Goal: Task Accomplishment & Management: Manage account settings

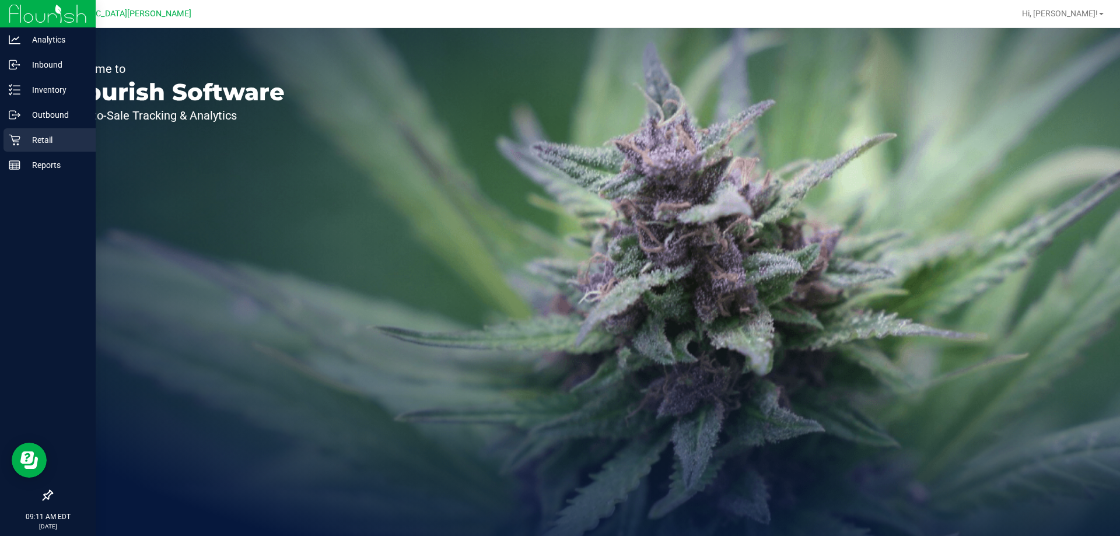
click at [22, 133] on p "Retail" at bounding box center [55, 140] width 70 height 14
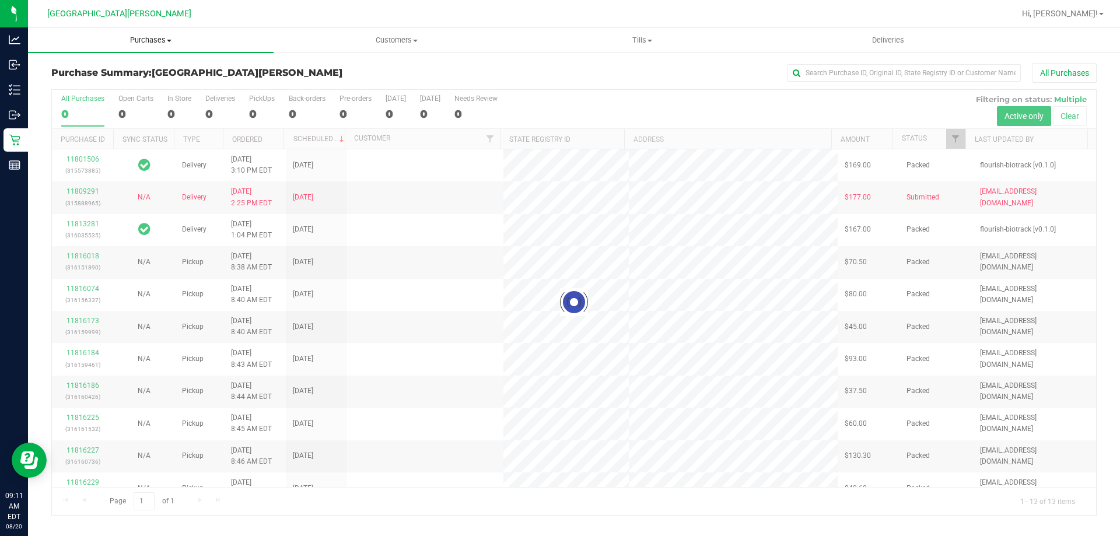
click at [152, 38] on span "Purchases" at bounding box center [151, 40] width 246 height 11
click at [116, 81] on li "Fulfillment" at bounding box center [151, 85] width 246 height 14
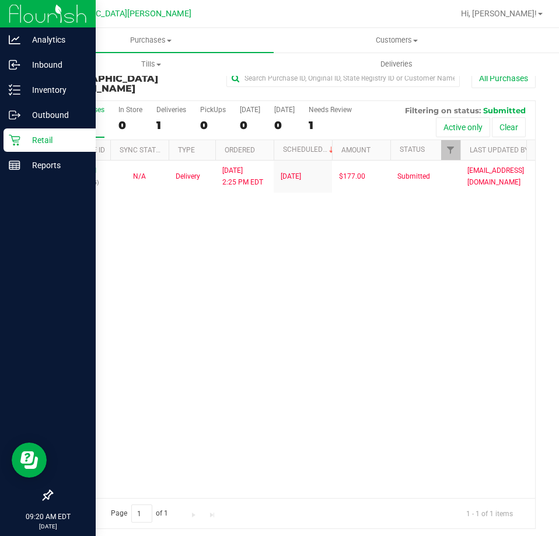
click at [13, 142] on icon at bounding box center [14, 140] width 11 height 11
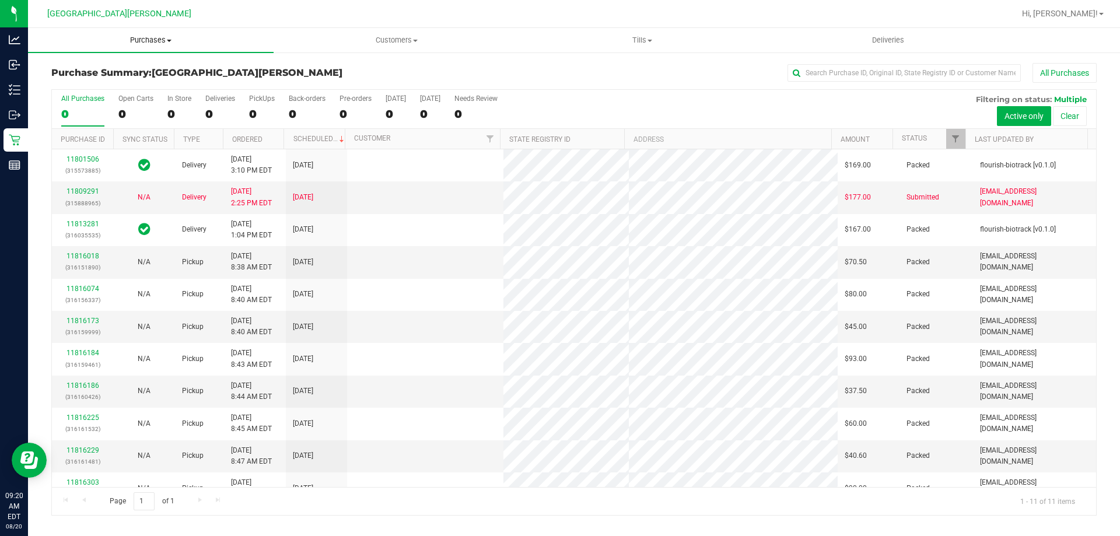
click at [138, 44] on span "Purchases" at bounding box center [151, 40] width 246 height 11
click at [116, 83] on li "Fulfillment" at bounding box center [151, 85] width 246 height 14
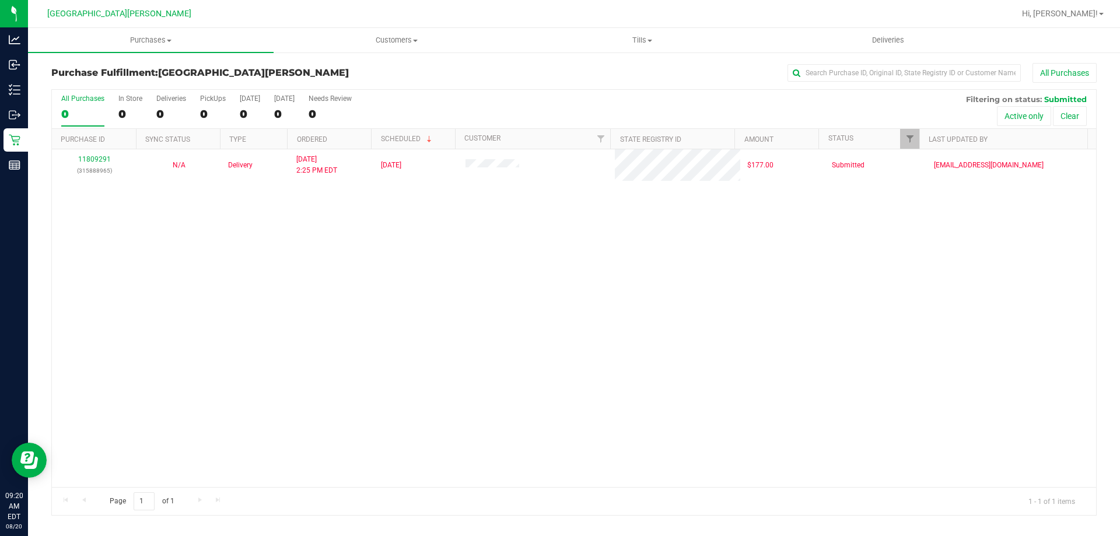
click at [255, 279] on div "11809291 (315888965) N/A Delivery [DATE] 2:25 PM EDT 8/22/2025 $177.00 Submitte…" at bounding box center [574, 318] width 1044 height 338
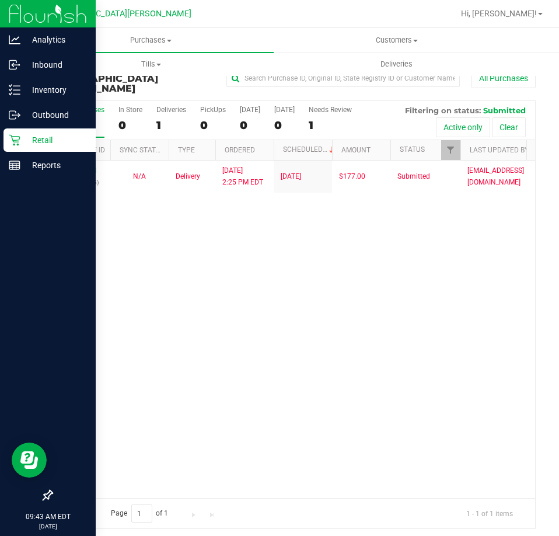
click at [37, 132] on div "Retail" at bounding box center [50, 139] width 92 height 23
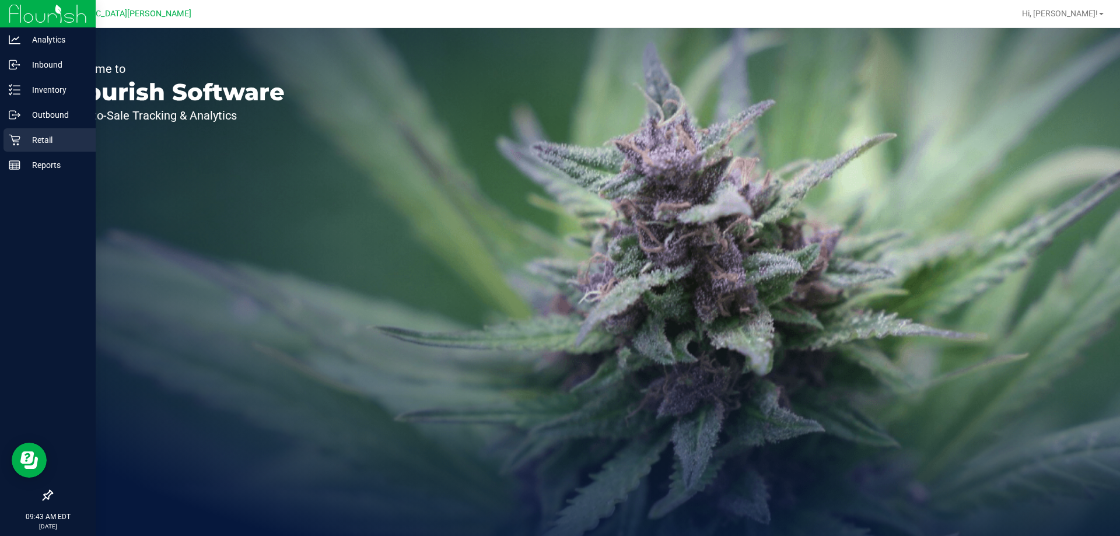
click at [0, 137] on link "Retail" at bounding box center [48, 140] width 96 height 25
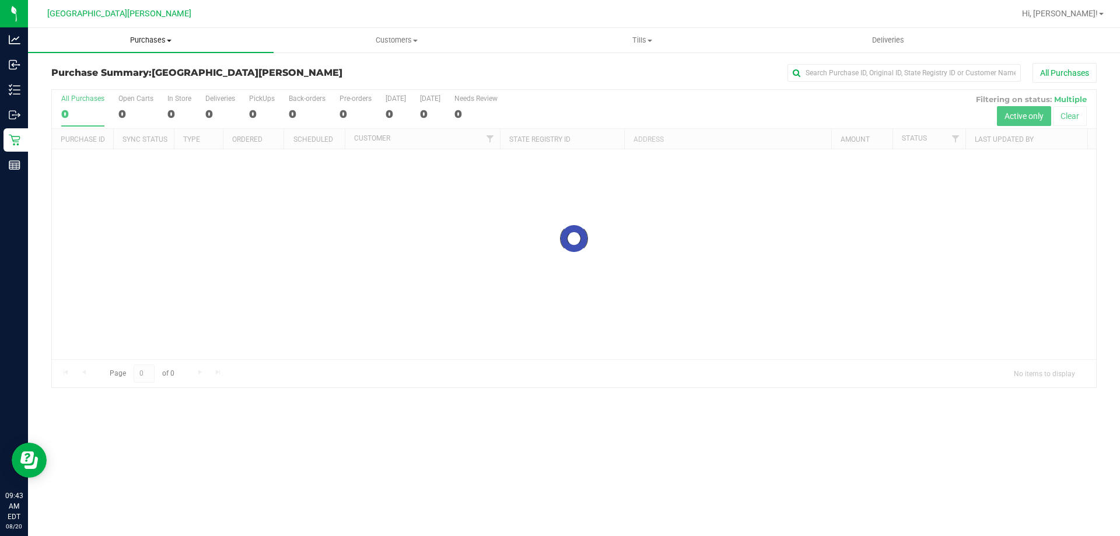
click at [140, 42] on span "Purchases" at bounding box center [151, 40] width 246 height 11
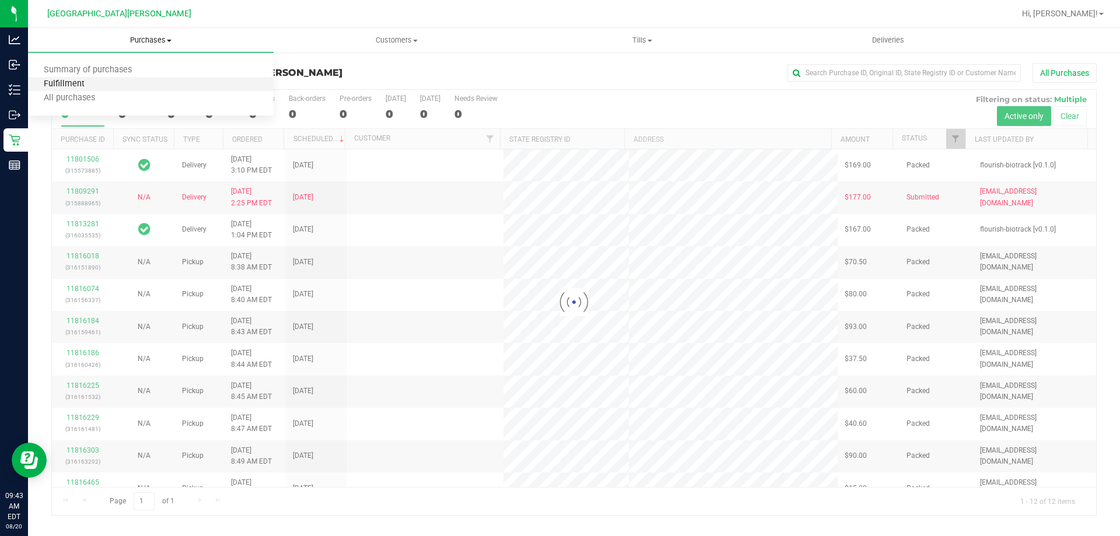
click at [74, 81] on span "Fulfillment" at bounding box center [64, 84] width 72 height 10
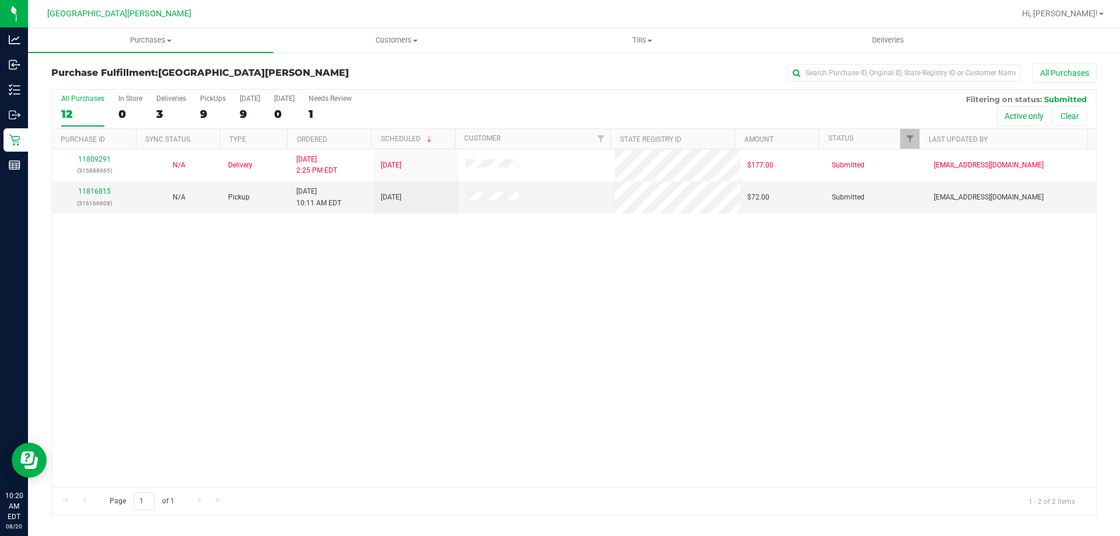
click at [235, 377] on div "11809291 (315888965) N/A Delivery [DATE] 2:25 PM EDT 8/22/2025 $177.00 Submitte…" at bounding box center [574, 318] width 1044 height 338
click at [94, 183] on td "11816815 (316166608)" at bounding box center [94, 197] width 85 height 32
click at [89, 188] on link "11816815" at bounding box center [94, 191] width 33 height 8
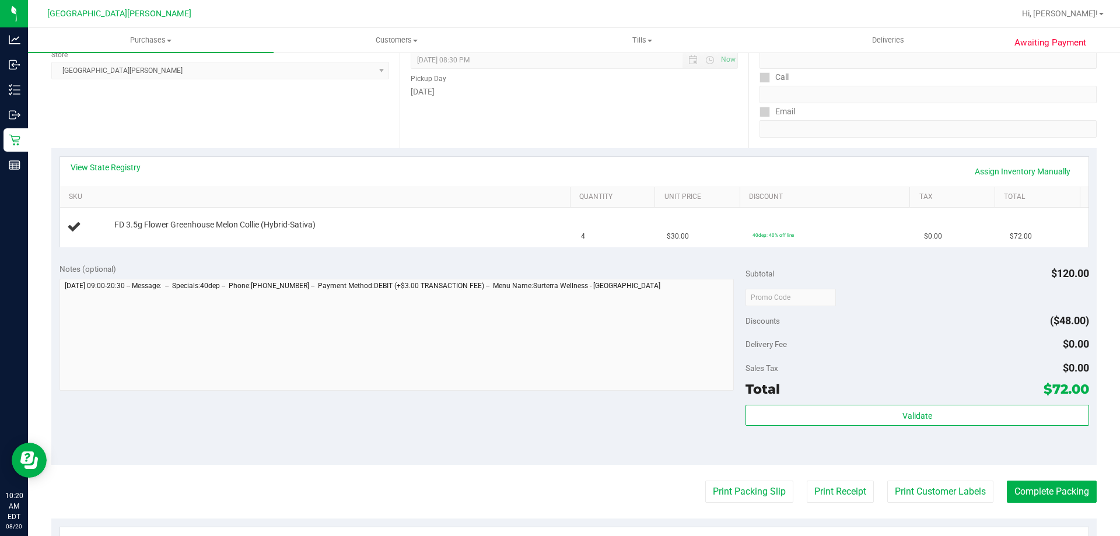
scroll to position [58, 0]
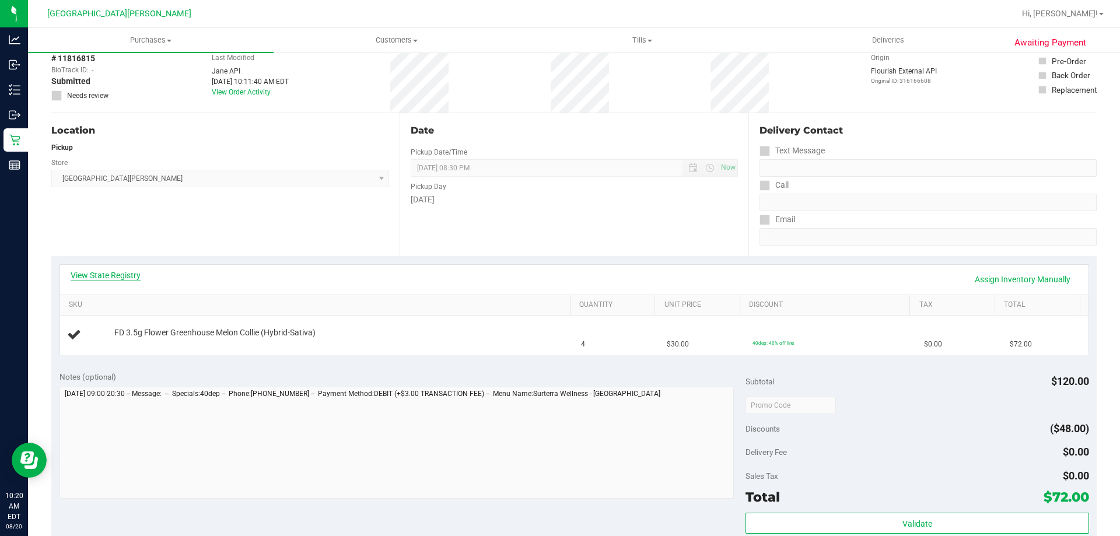
click at [119, 273] on link "View State Registry" at bounding box center [106, 276] width 70 height 12
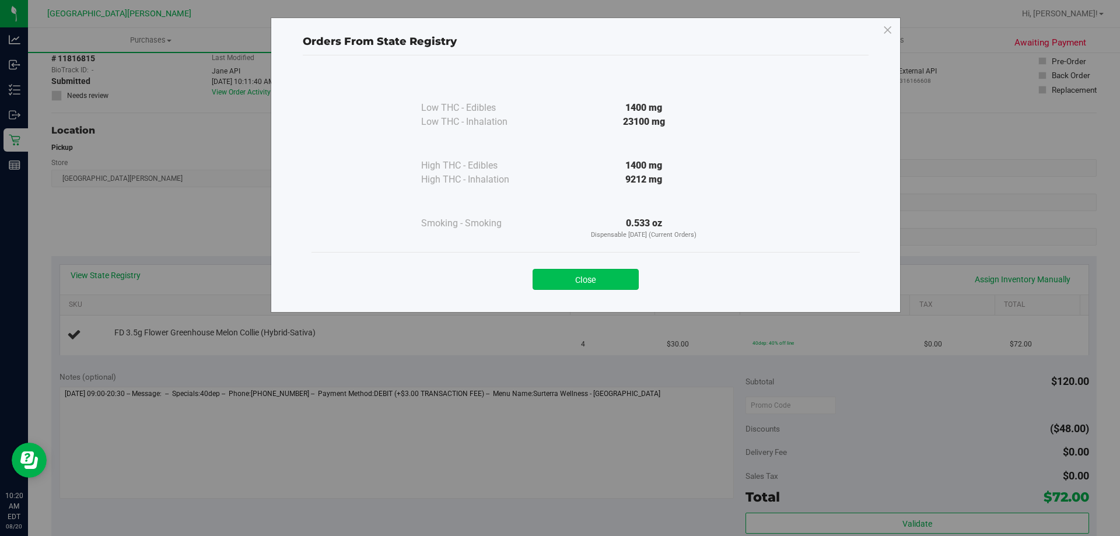
click at [558, 284] on button "Close" at bounding box center [586, 279] width 106 height 21
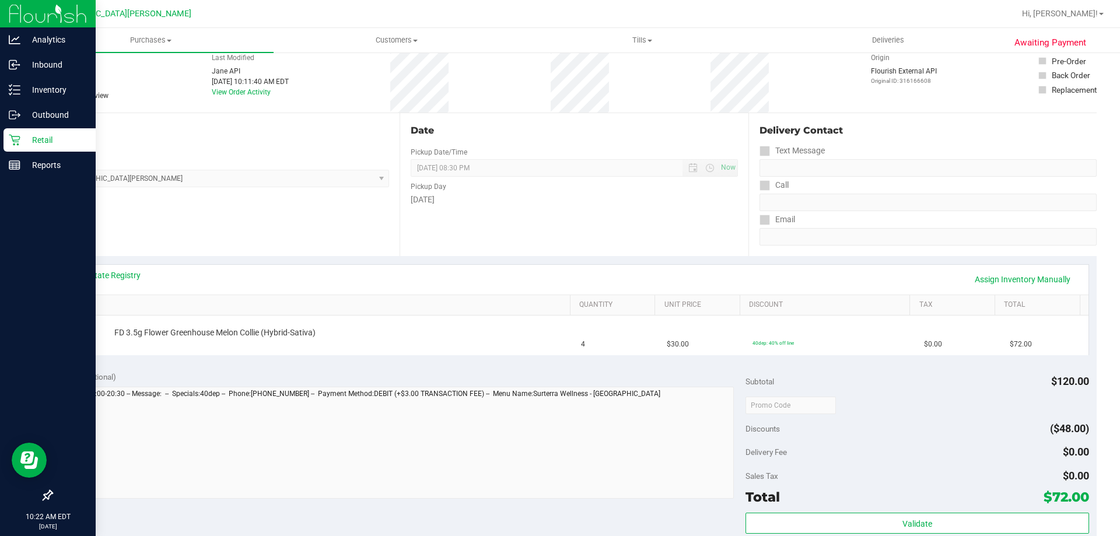
click at [35, 138] on p "Retail" at bounding box center [55, 140] width 70 height 14
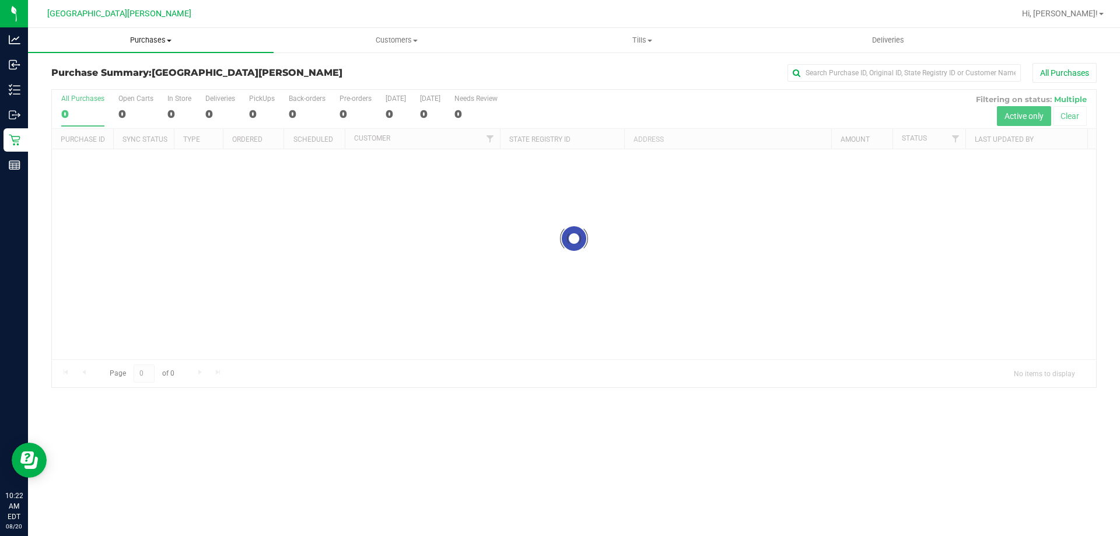
click at [154, 41] on span "Purchases" at bounding box center [151, 40] width 246 height 11
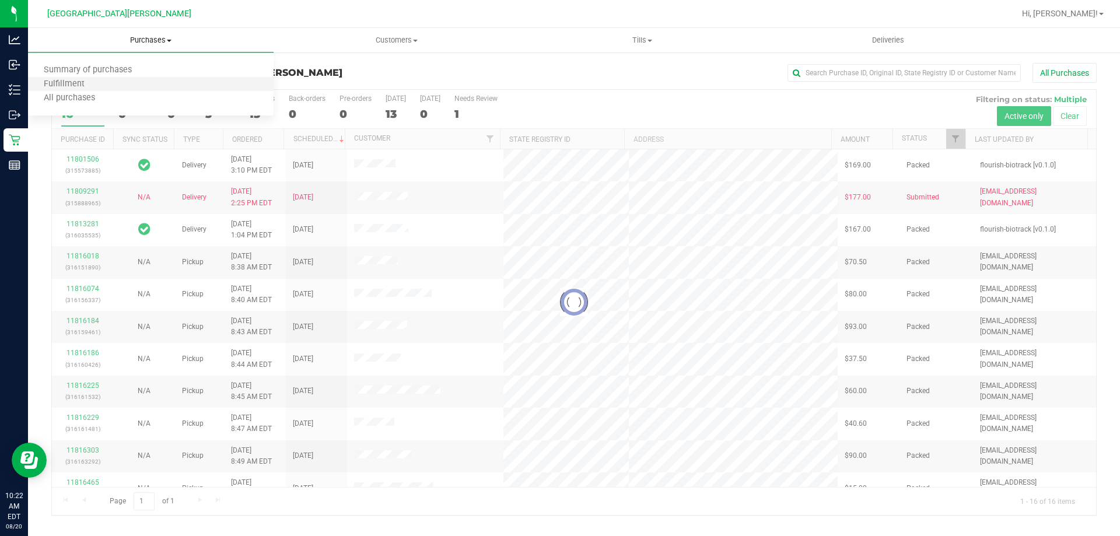
click at [130, 82] on li "Fulfillment" at bounding box center [151, 85] width 246 height 14
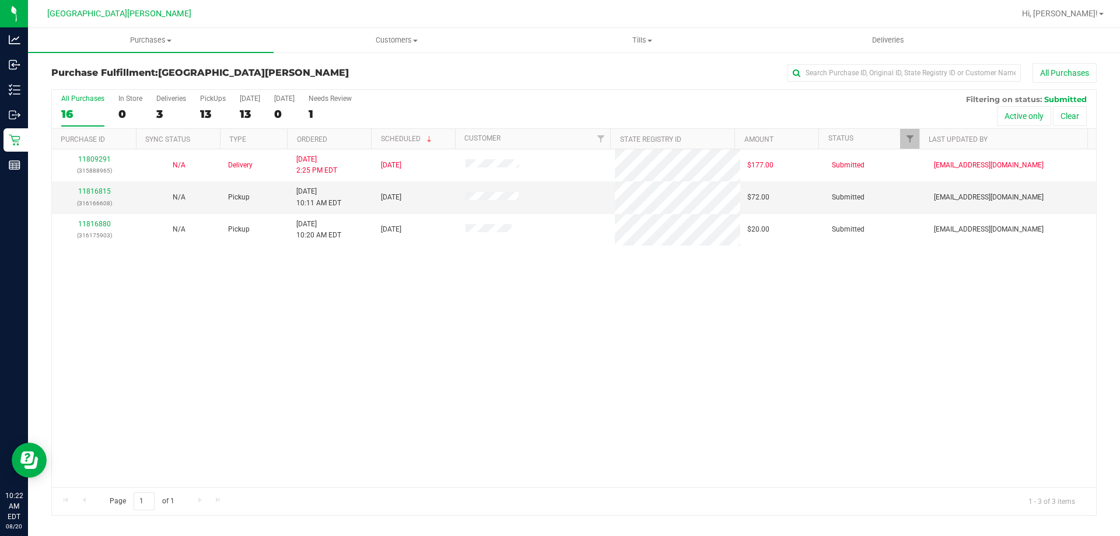
click at [262, 382] on div "11809291 (315888965) N/A Delivery [DATE] 2:25 PM EDT 8/22/2025 $177.00 Submitte…" at bounding box center [574, 318] width 1044 height 338
click at [235, 376] on div "11809291 (315888965) N/A Delivery [DATE] 2:25 PM EDT 8/22/2025 $177.00 Submitte…" at bounding box center [574, 318] width 1044 height 338
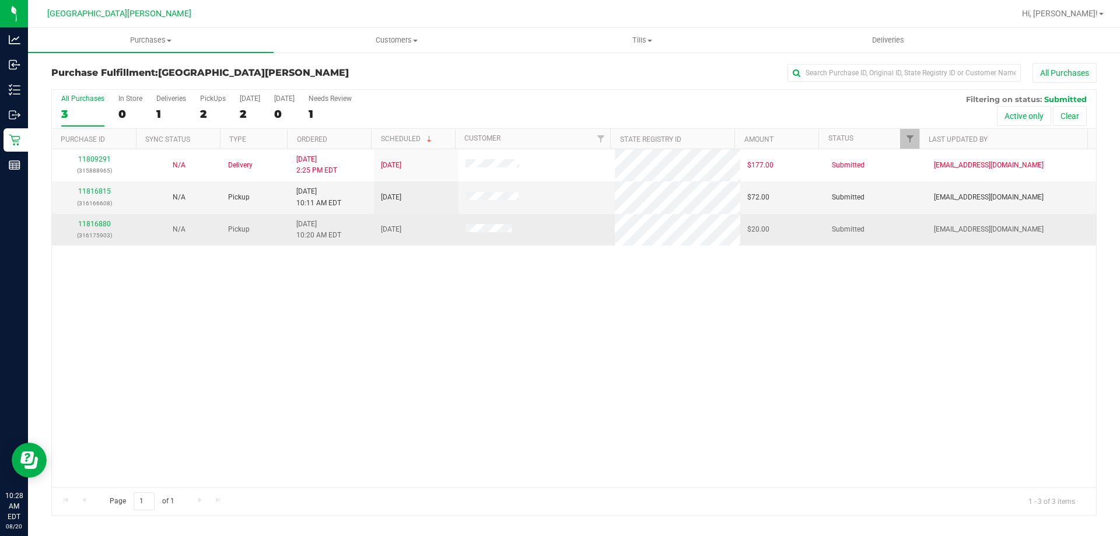
click at [92, 228] on div "11816880 (316175903)" at bounding box center [94, 230] width 71 height 22
click at [97, 223] on link "11816880" at bounding box center [94, 224] width 33 height 8
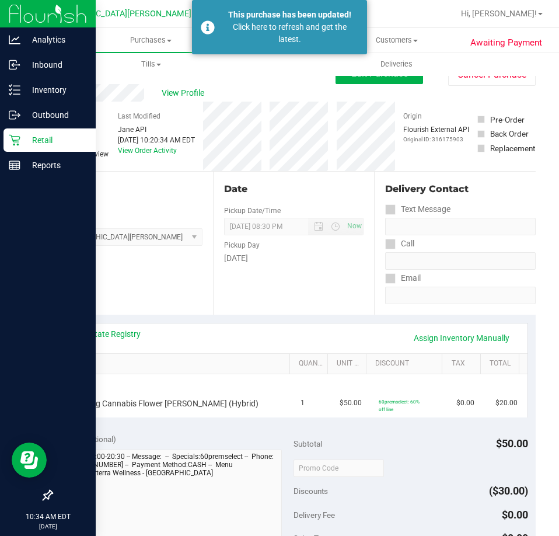
drag, startPoint x: 43, startPoint y: 149, endPoint x: 36, endPoint y: 139, distance: 12.0
click at [43, 149] on div "Retail" at bounding box center [50, 139] width 92 height 23
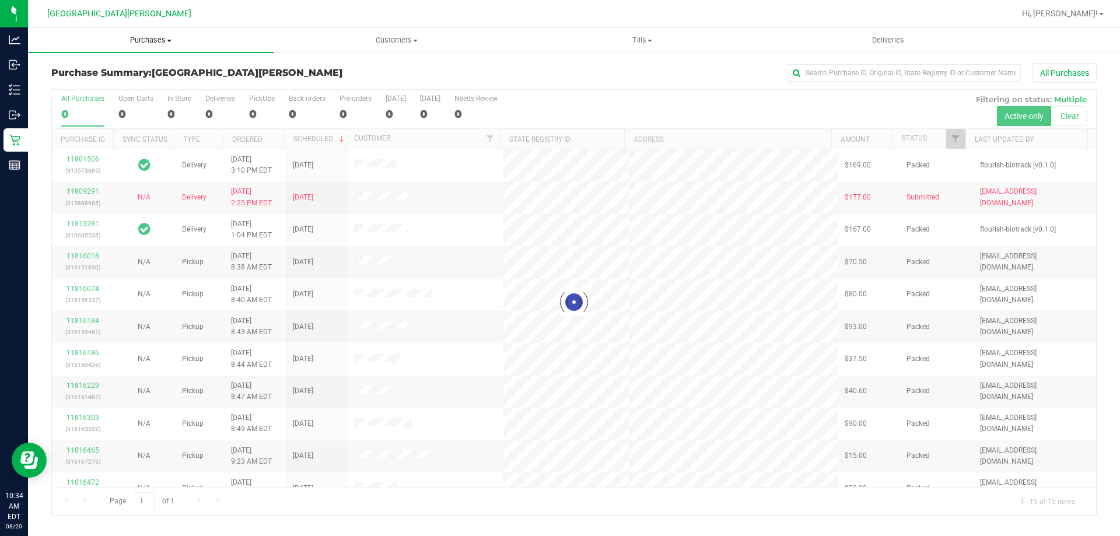
click at [141, 39] on span "Purchases" at bounding box center [151, 40] width 246 height 11
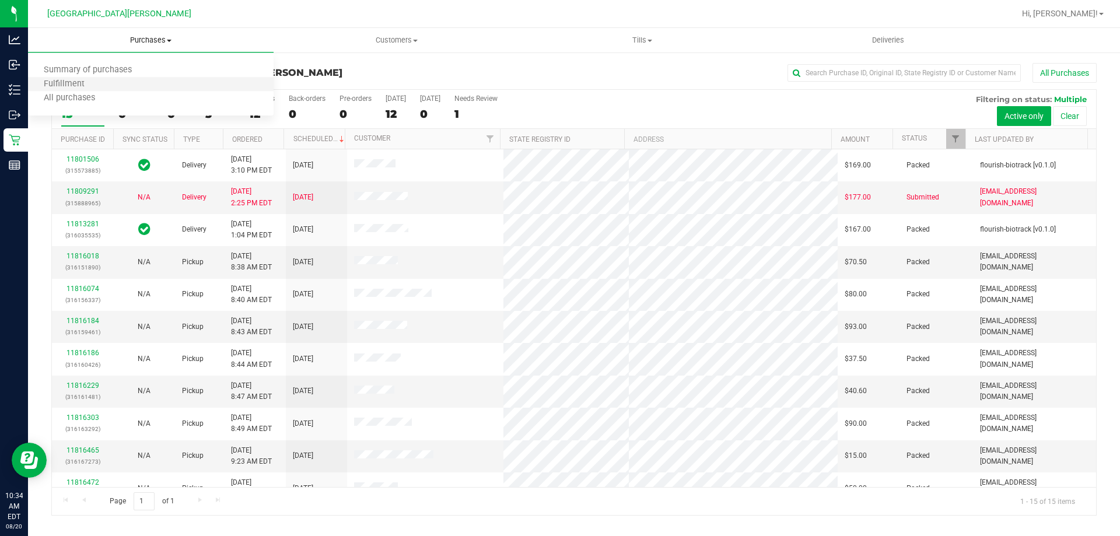
click at [107, 88] on li "Fulfillment" at bounding box center [151, 85] width 246 height 14
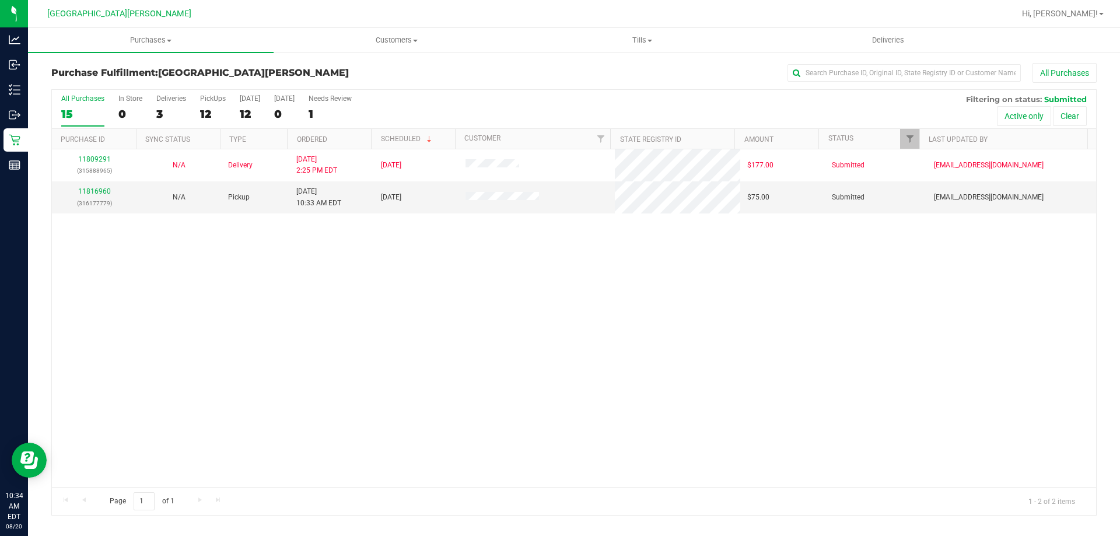
click at [358, 289] on div "11809291 (315888965) N/A Delivery [DATE] 2:25 PM EDT 8/22/2025 $177.00 Submitte…" at bounding box center [574, 318] width 1044 height 338
click at [100, 189] on link "11816960" at bounding box center [94, 191] width 33 height 8
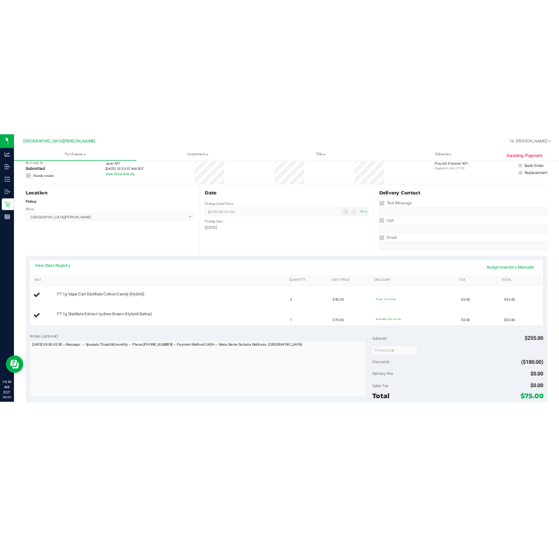
scroll to position [117, 0]
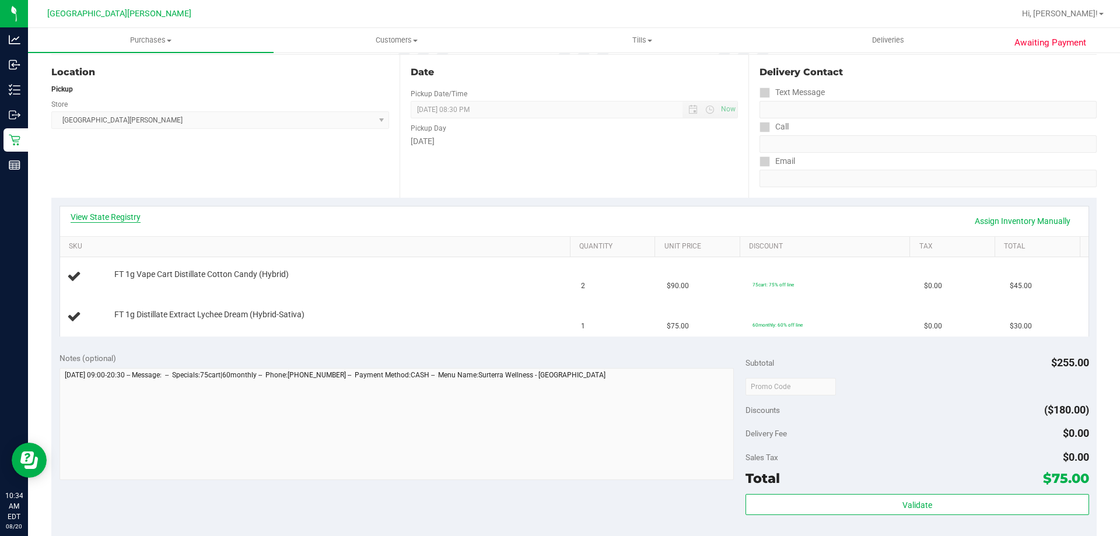
click at [129, 215] on link "View State Registry" at bounding box center [106, 217] width 70 height 12
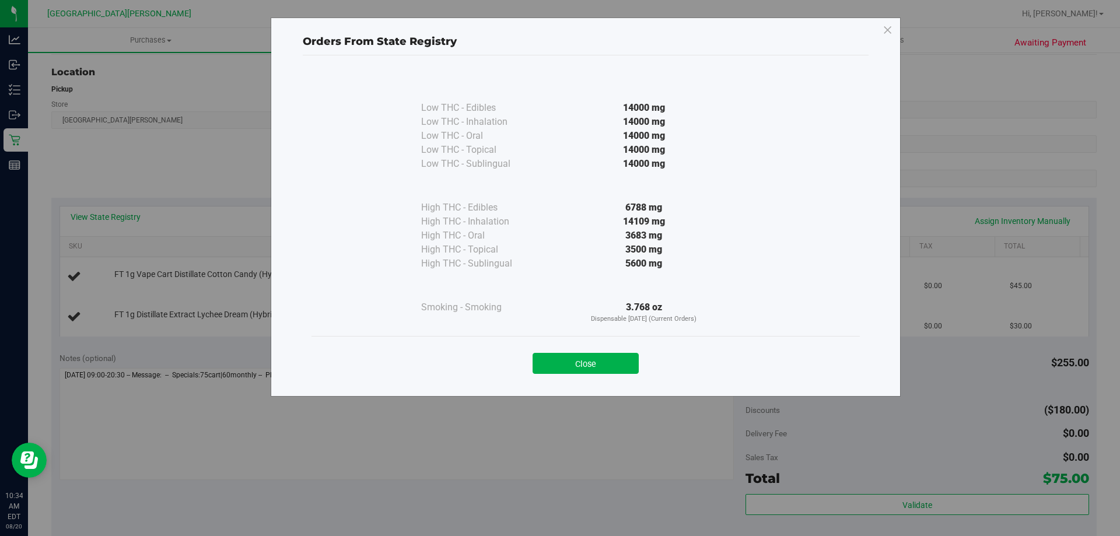
drag, startPoint x: 566, startPoint y: 361, endPoint x: 555, endPoint y: 347, distance: 18.3
click at [558, 361] on button "Close" at bounding box center [586, 363] width 106 height 21
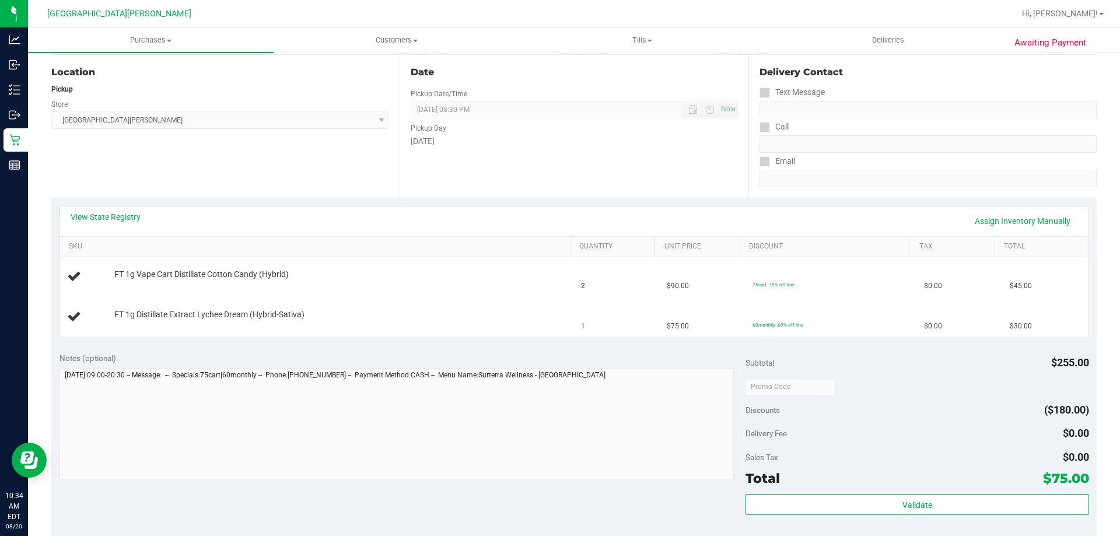
click at [488, 209] on div "View State Registry Assign Inventory Manually" at bounding box center [574, 222] width 1029 height 30
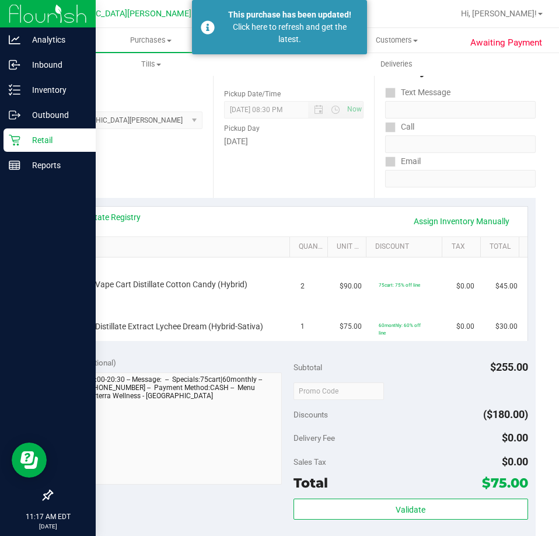
click at [14, 148] on div "Retail" at bounding box center [50, 139] width 92 height 23
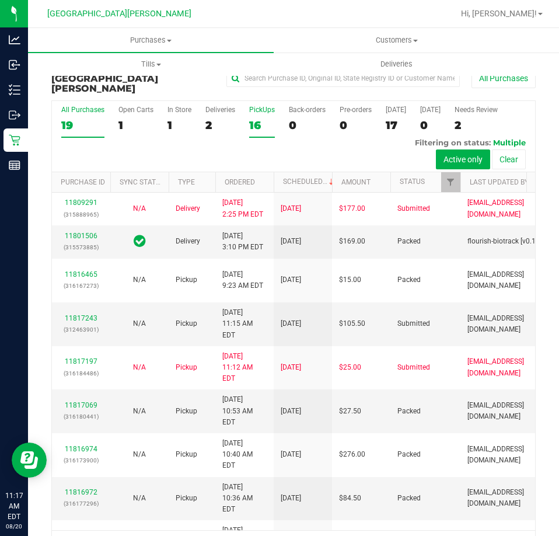
click at [262, 107] on label "PickUps 16" at bounding box center [262, 122] width 26 height 32
click at [0, 0] on input "PickUps 16" at bounding box center [0, 0] width 0 height 0
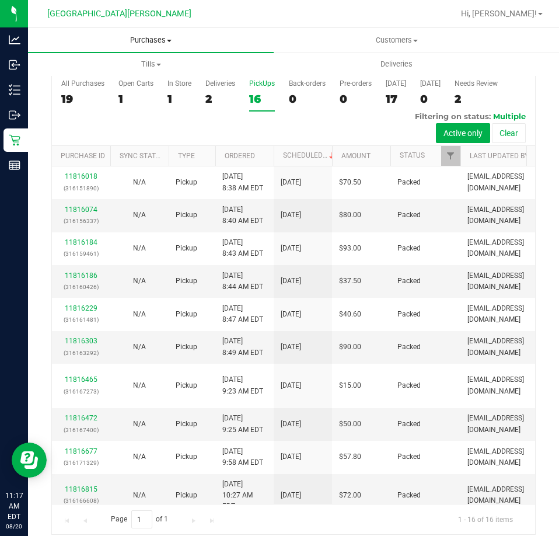
click at [141, 42] on span "Purchases" at bounding box center [151, 40] width 246 height 11
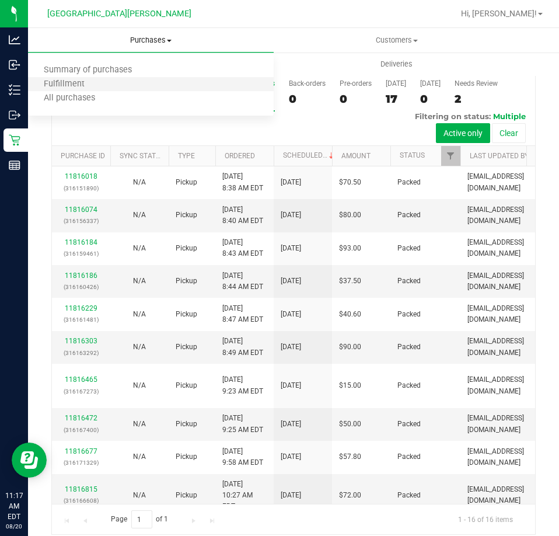
click at [103, 79] on li "Fulfillment" at bounding box center [151, 85] width 246 height 14
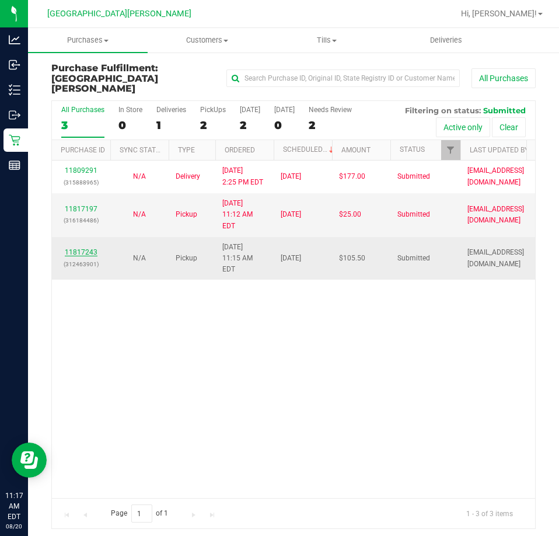
click at [92, 248] on link "11817243" at bounding box center [81, 252] width 33 height 8
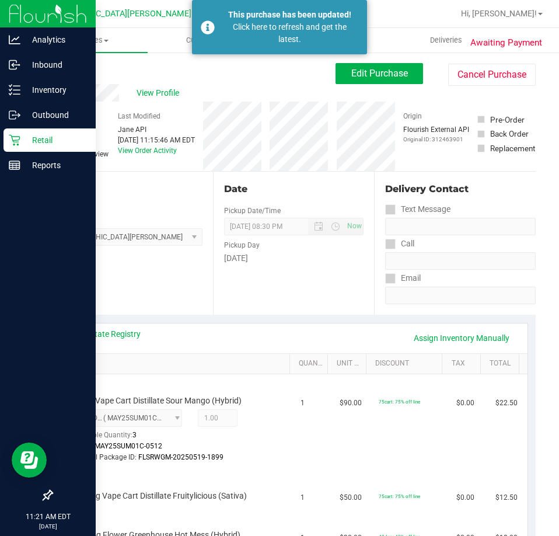
click at [47, 135] on p "Retail" at bounding box center [55, 140] width 70 height 14
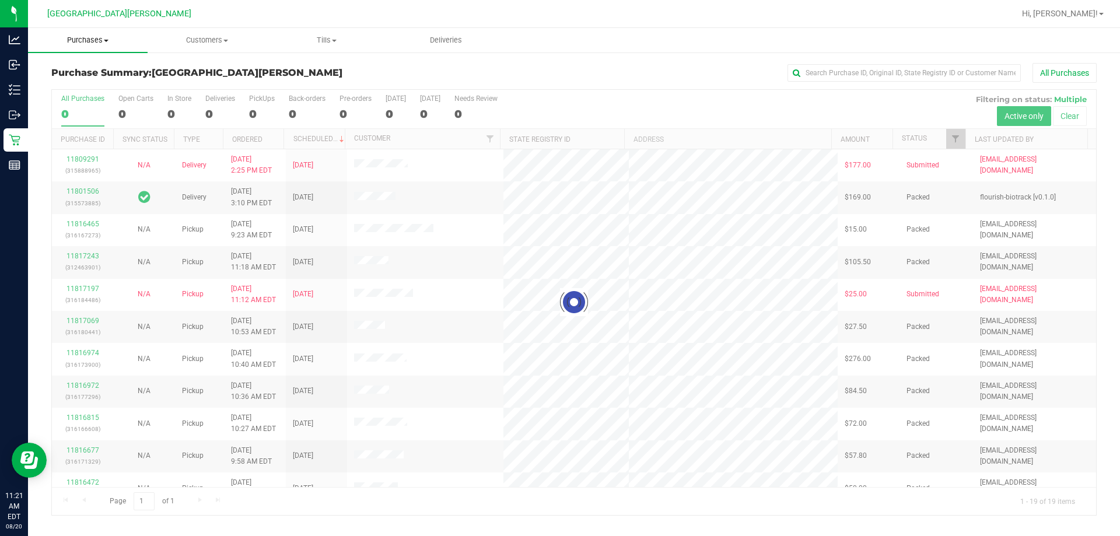
click at [103, 37] on span "Purchases" at bounding box center [88, 40] width 120 height 11
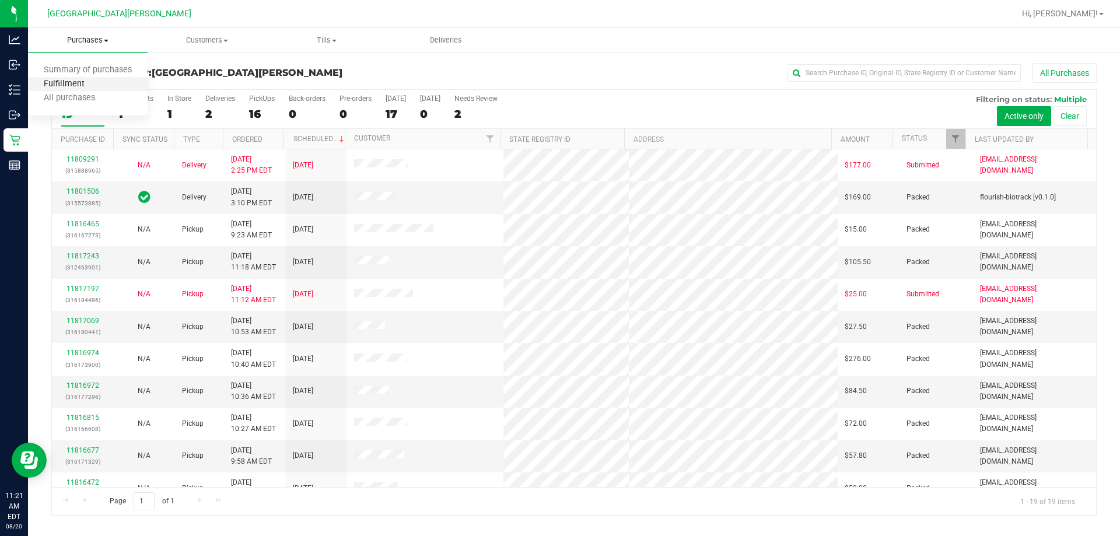
click at [71, 82] on span "Fulfillment" at bounding box center [64, 84] width 72 height 10
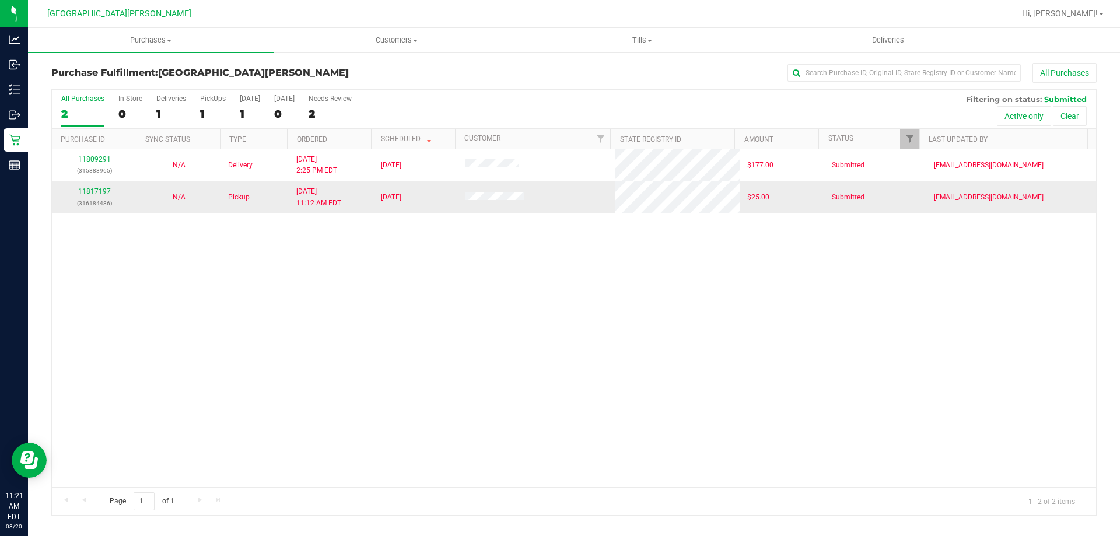
click at [81, 194] on link "11817197" at bounding box center [94, 191] width 33 height 8
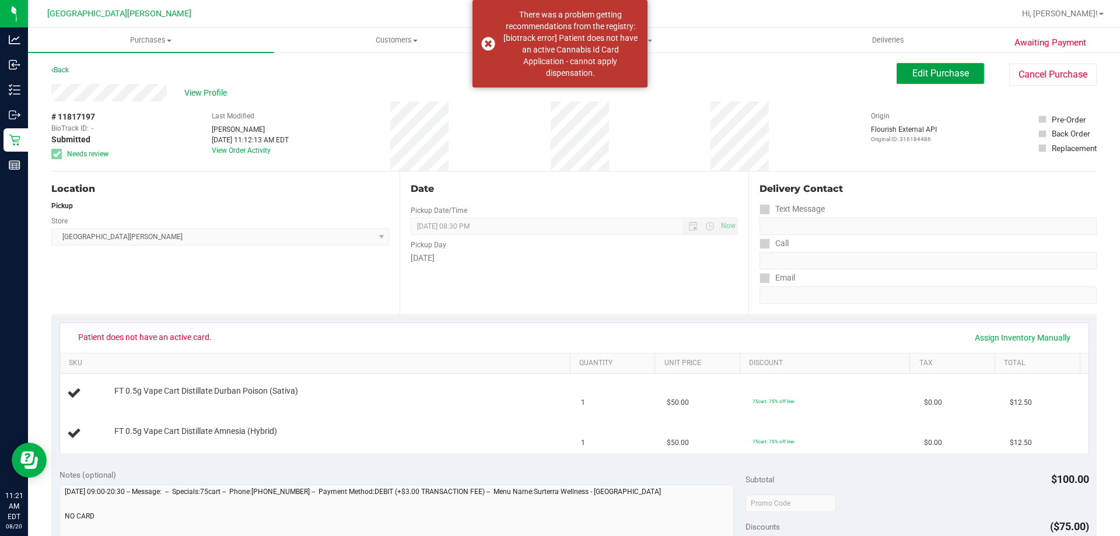
click at [558, 78] on span "Edit Purchase" at bounding box center [940, 73] width 57 height 11
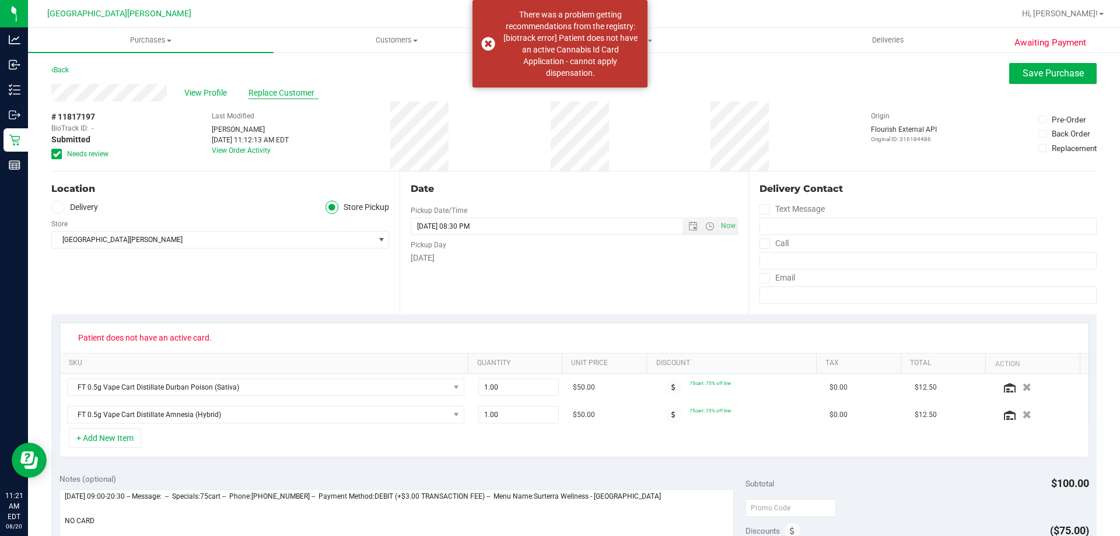
click at [276, 89] on span "Replace Customer" at bounding box center [284, 93] width 70 height 12
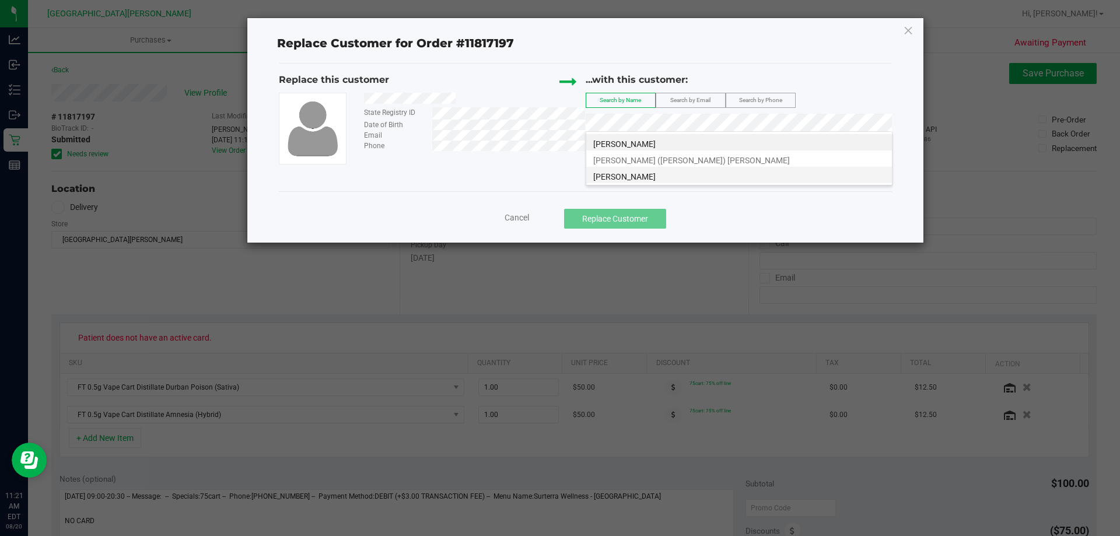
click at [558, 176] on span "[PERSON_NAME]" at bounding box center [624, 176] width 62 height 9
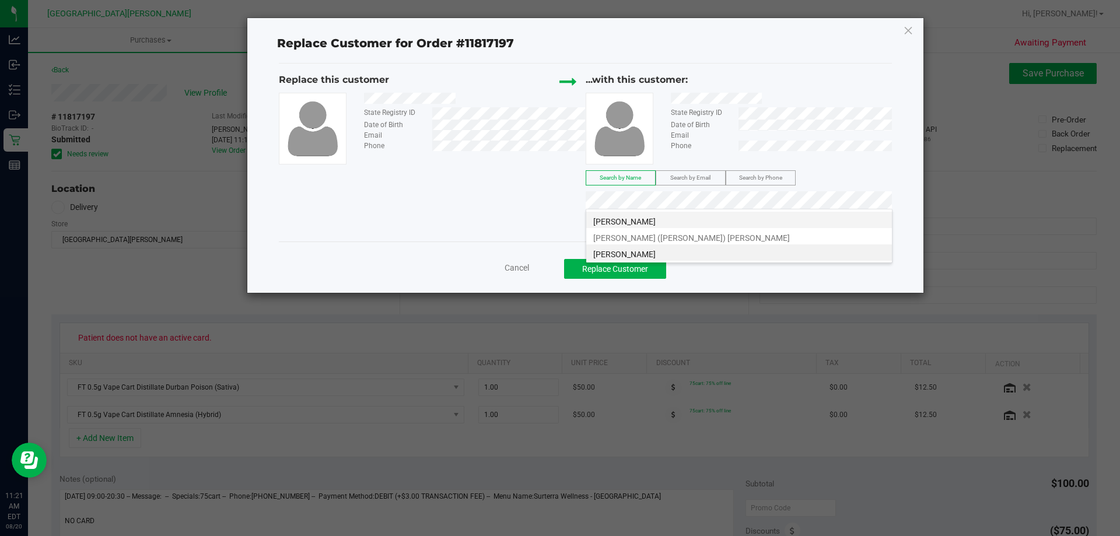
click at [558, 226] on li "[PERSON_NAME]" at bounding box center [739, 220] width 306 height 16
click at [558, 236] on li "[PERSON_NAME] ([PERSON_NAME]) [PERSON_NAME]" at bounding box center [739, 236] width 306 height 16
click at [558, 178] on span "Search by Phone" at bounding box center [760, 177] width 43 height 6
click at [505, 203] on div "Replace this customer State Registry ID Date of Birth Email Phone ...with this …" at bounding box center [585, 144] width 613 height 142
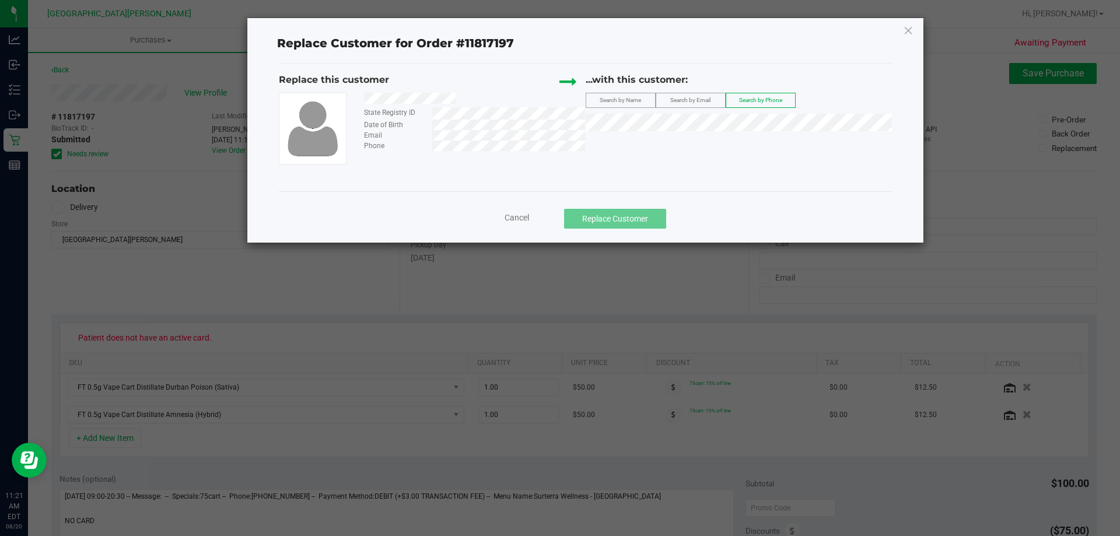
click at [508, 268] on ngb-modal-window "Replace Customer for Order #11817197 Replace this customer State Registry ID Da…" at bounding box center [564, 268] width 1129 height 536
click at [520, 219] on span "Cancel" at bounding box center [517, 217] width 25 height 9
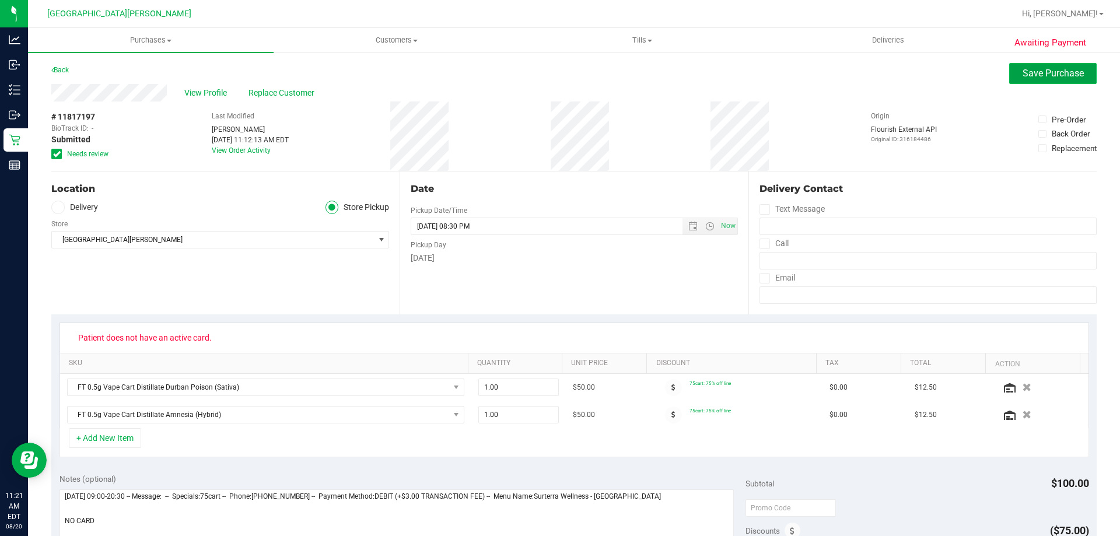
click at [558, 74] on span "Save Purchase" at bounding box center [1053, 73] width 61 height 11
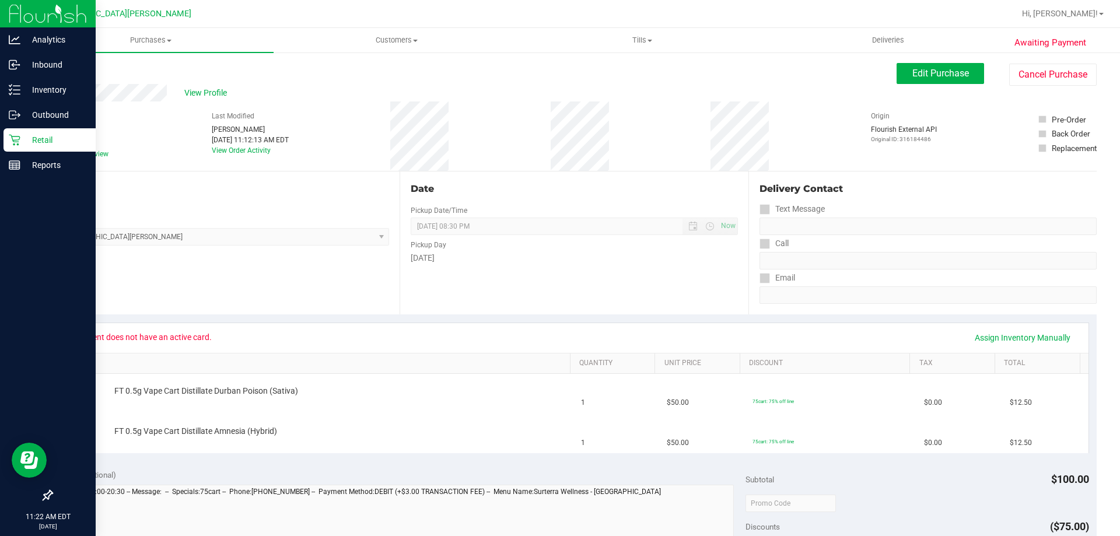
click at [33, 148] on div "Retail" at bounding box center [50, 139] width 92 height 23
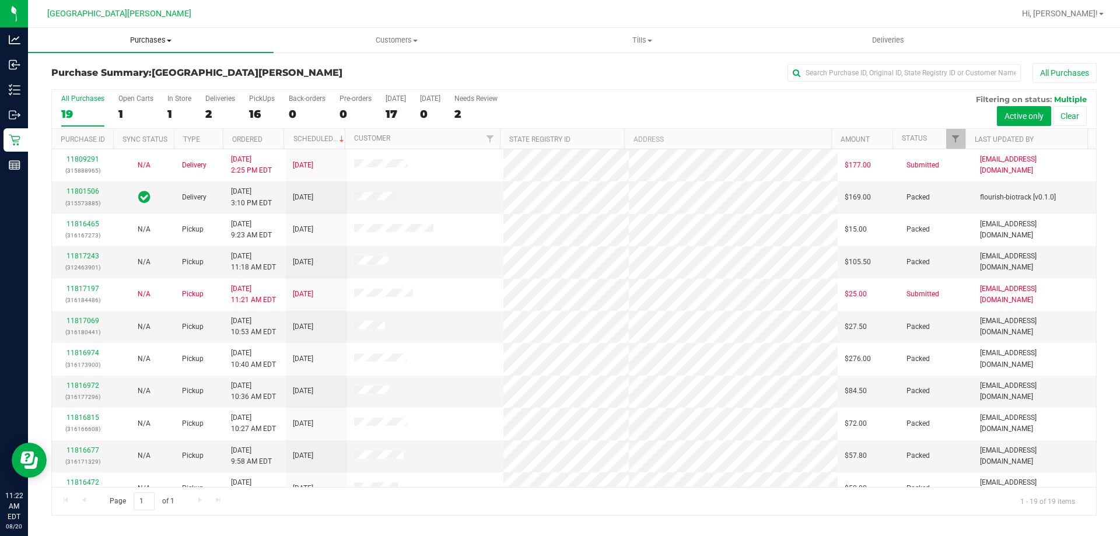
click at [155, 43] on span "Purchases" at bounding box center [151, 40] width 246 height 11
click at [115, 80] on li "Fulfillment" at bounding box center [151, 85] width 246 height 14
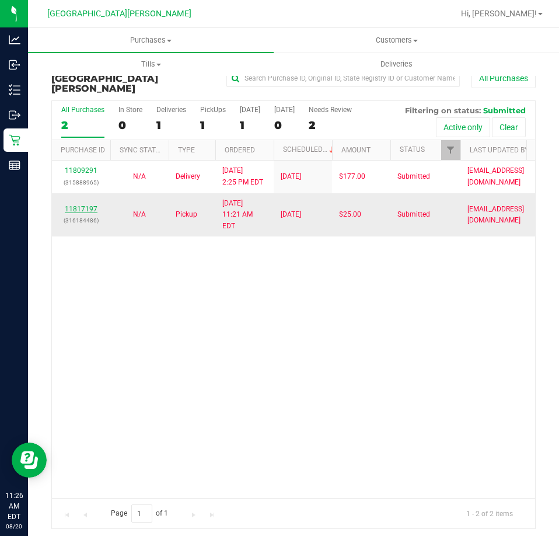
click at [88, 205] on link "11817197" at bounding box center [81, 209] width 33 height 8
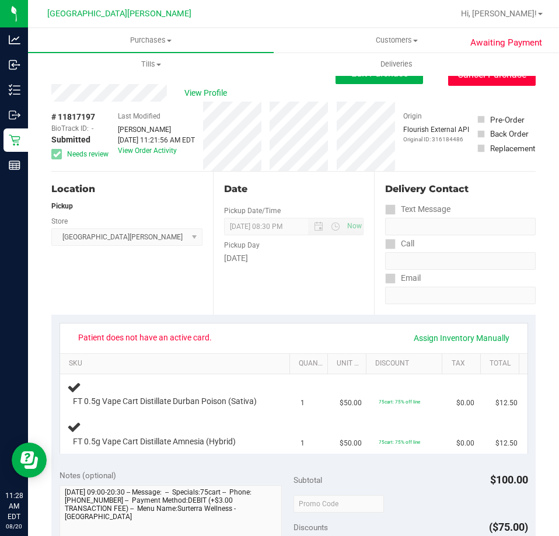
click at [477, 82] on button "Cancel Purchase" at bounding box center [492, 75] width 88 height 22
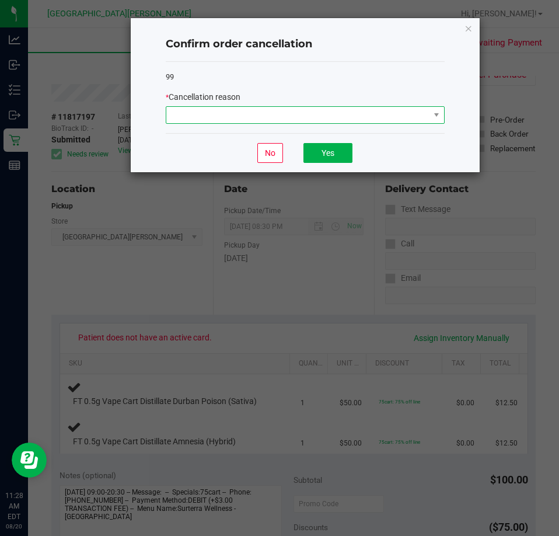
click at [246, 109] on span at bounding box center [297, 115] width 263 height 16
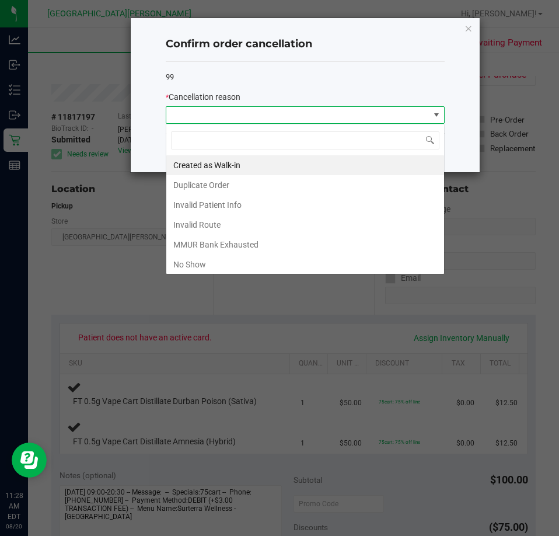
scroll to position [18, 279]
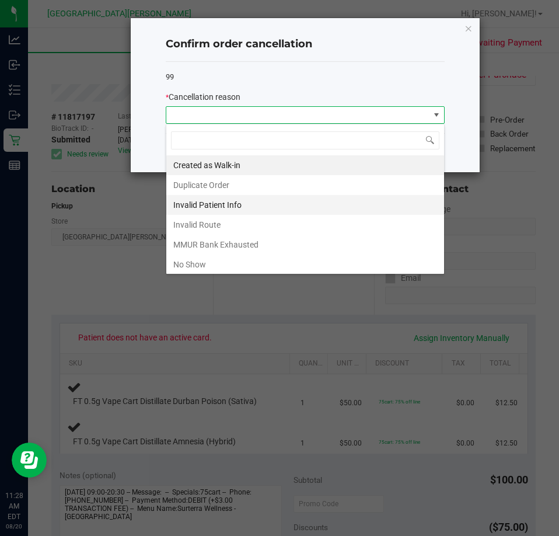
click at [205, 206] on li "Invalid Patient Info" at bounding box center [305, 205] width 278 height 20
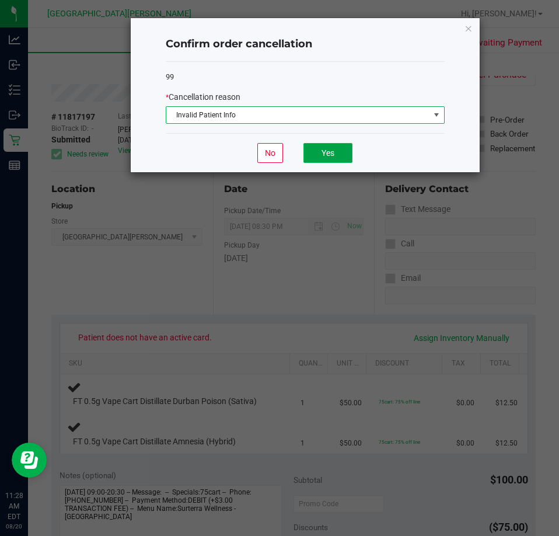
click at [321, 145] on button "Yes" at bounding box center [327, 153] width 49 height 20
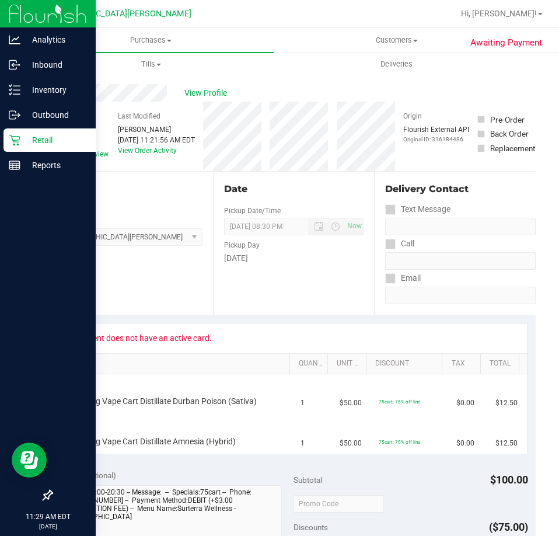
click at [26, 138] on p "Retail" at bounding box center [55, 140] width 70 height 14
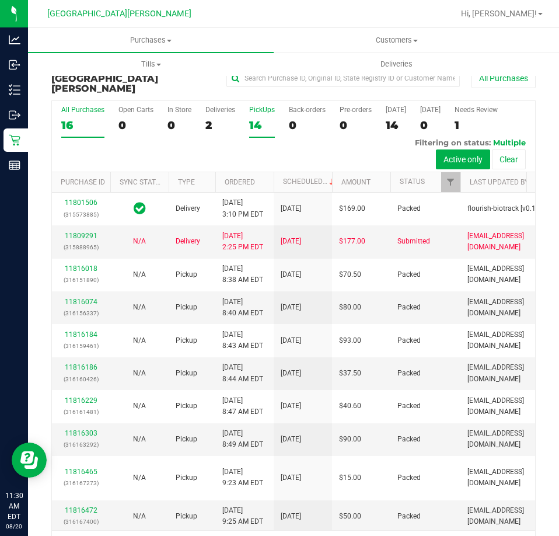
click at [261, 106] on label "PickUps 14" at bounding box center [262, 122] width 26 height 32
click at [0, 0] on input "PickUps 14" at bounding box center [0, 0] width 0 height 0
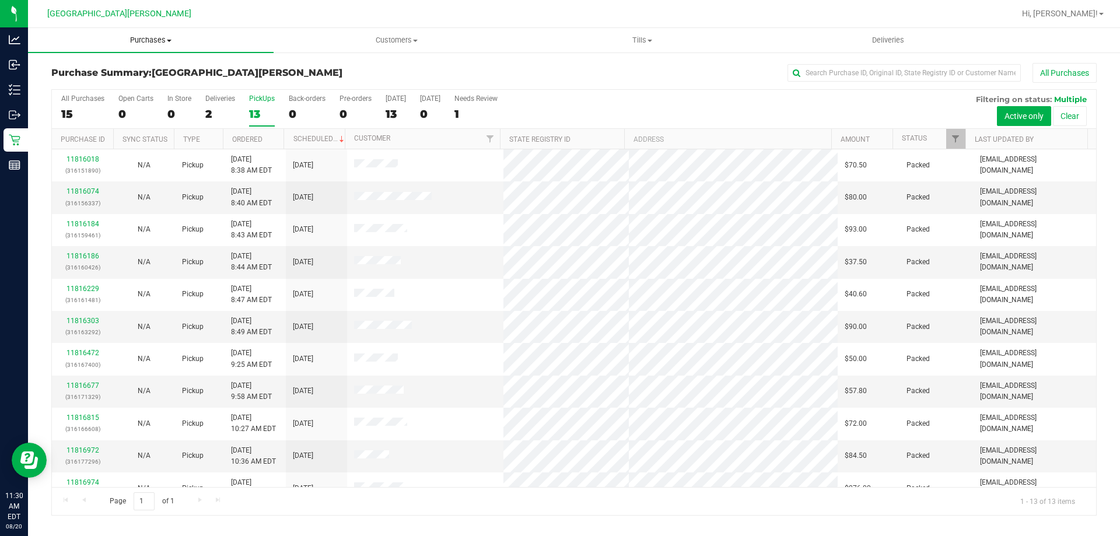
click at [142, 37] on span "Purchases" at bounding box center [151, 40] width 246 height 11
click at [106, 85] on li "Fulfillment" at bounding box center [151, 85] width 246 height 14
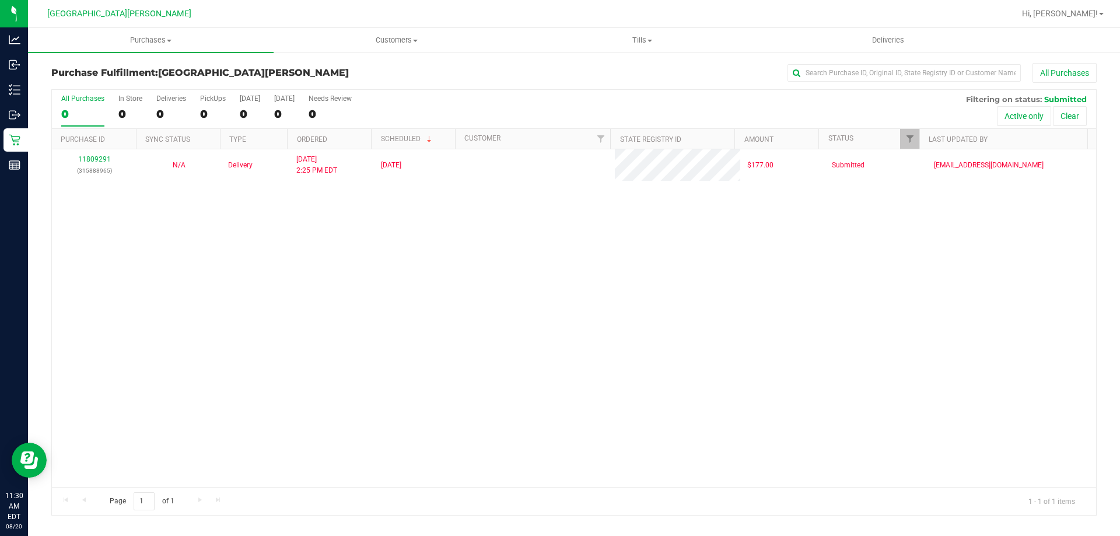
click at [505, 362] on div "11809291 (315888965) N/A Delivery [DATE] 2:25 PM EDT 8/22/2025 $177.00 Submitte…" at bounding box center [574, 318] width 1044 height 338
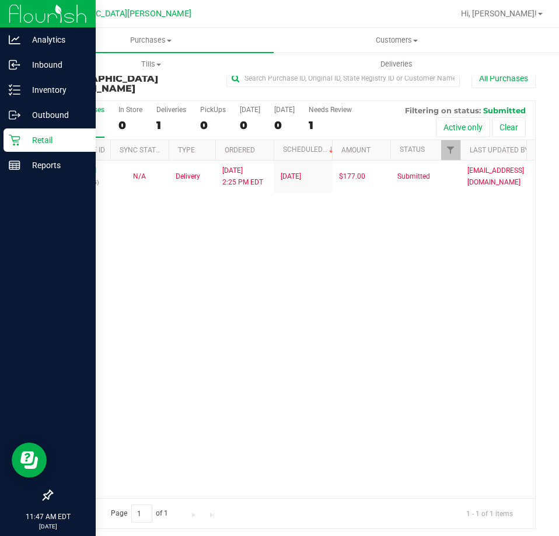
click at [19, 138] on icon at bounding box center [14, 140] width 11 height 11
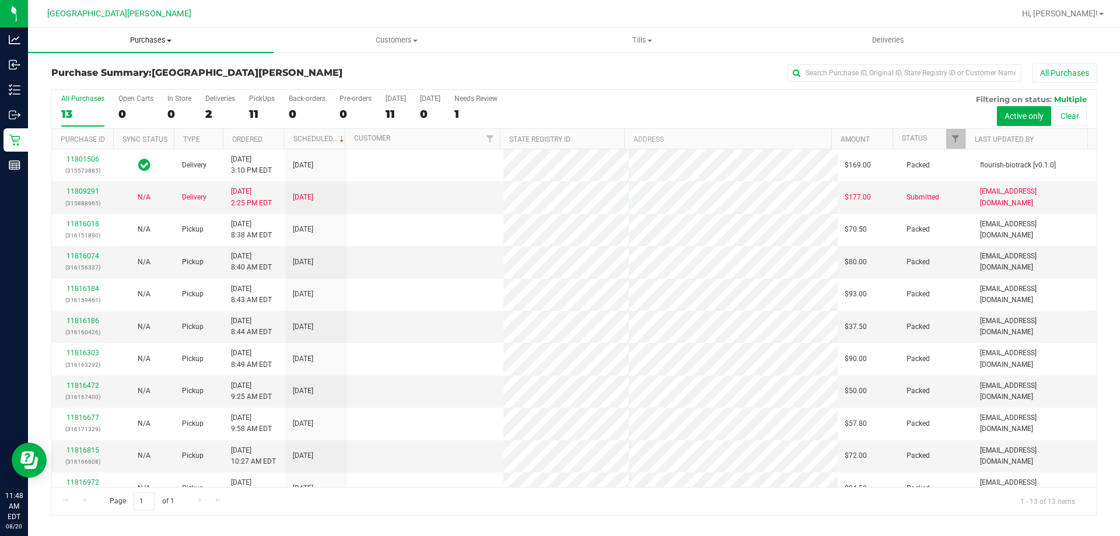
click at [156, 37] on span "Purchases" at bounding box center [151, 40] width 246 height 11
click at [118, 81] on li "Fulfillment" at bounding box center [151, 85] width 246 height 14
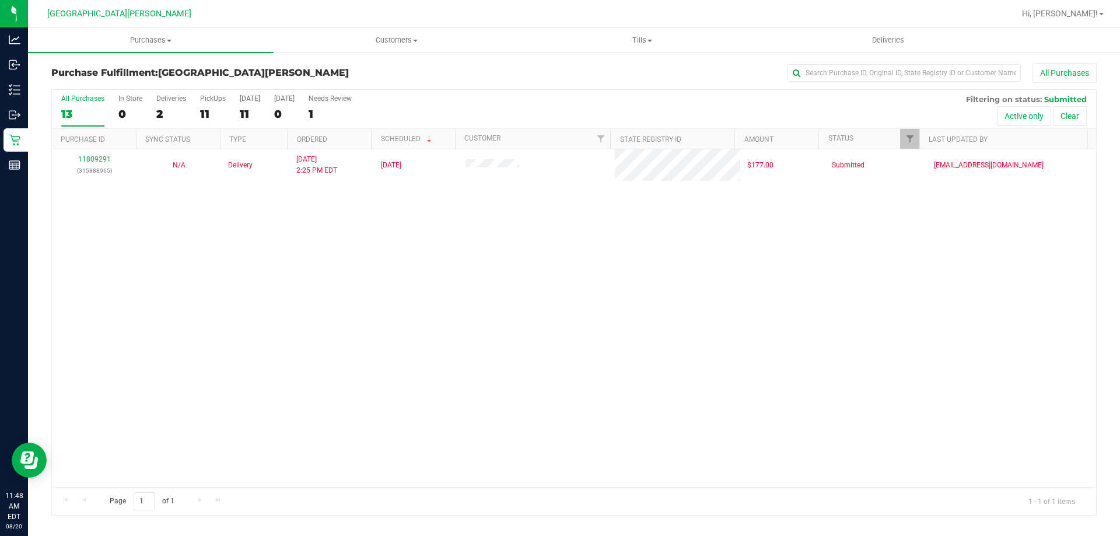
click at [327, 279] on div "11809291 (315888965) N/A Delivery [DATE] 2:25 PM EDT 8/22/2025 $177.00 Submitte…" at bounding box center [574, 318] width 1044 height 338
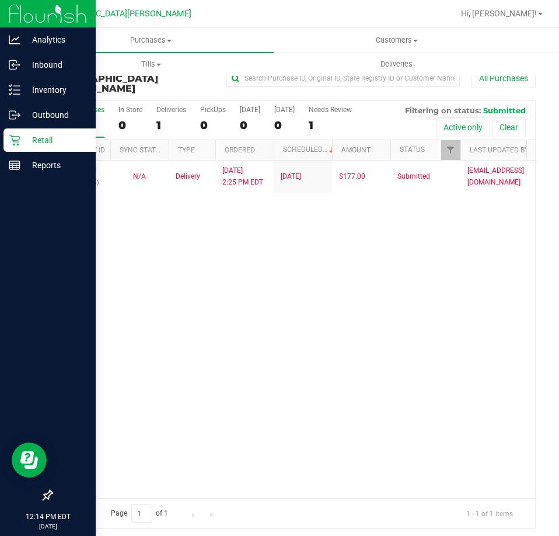
click at [31, 142] on p "Retail" at bounding box center [55, 140] width 70 height 14
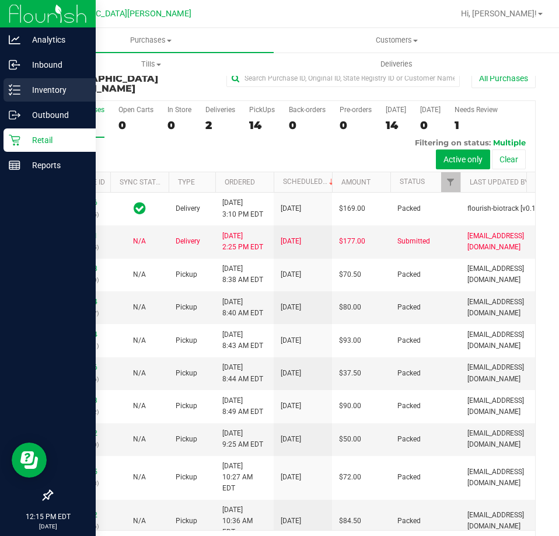
click at [26, 92] on p "Inventory" at bounding box center [55, 90] width 70 height 14
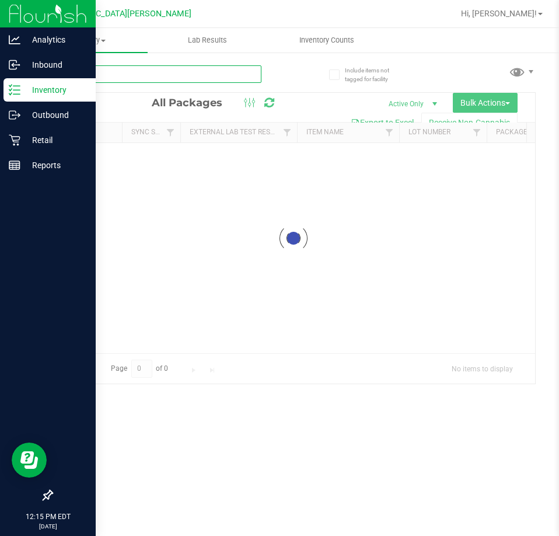
click at [102, 76] on input "text" at bounding box center [156, 74] width 210 height 18
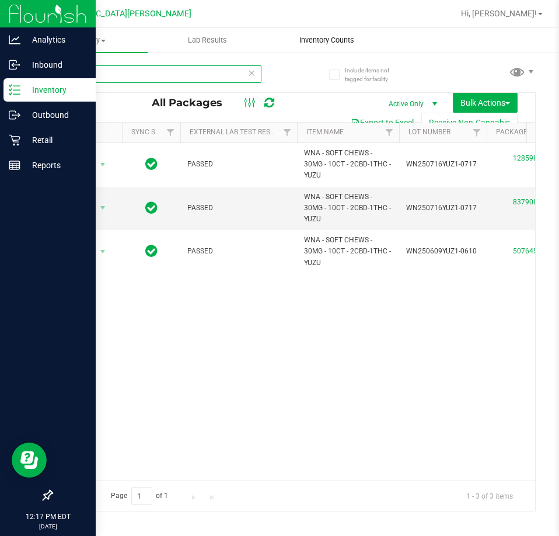
type input "yuzu"
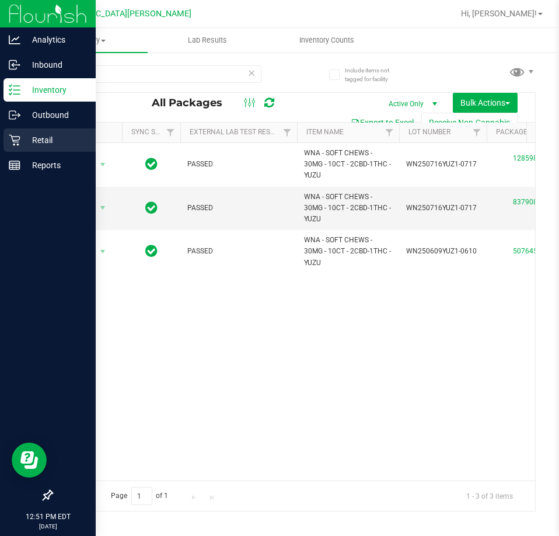
click at [28, 139] on p "Retail" at bounding box center [55, 140] width 70 height 14
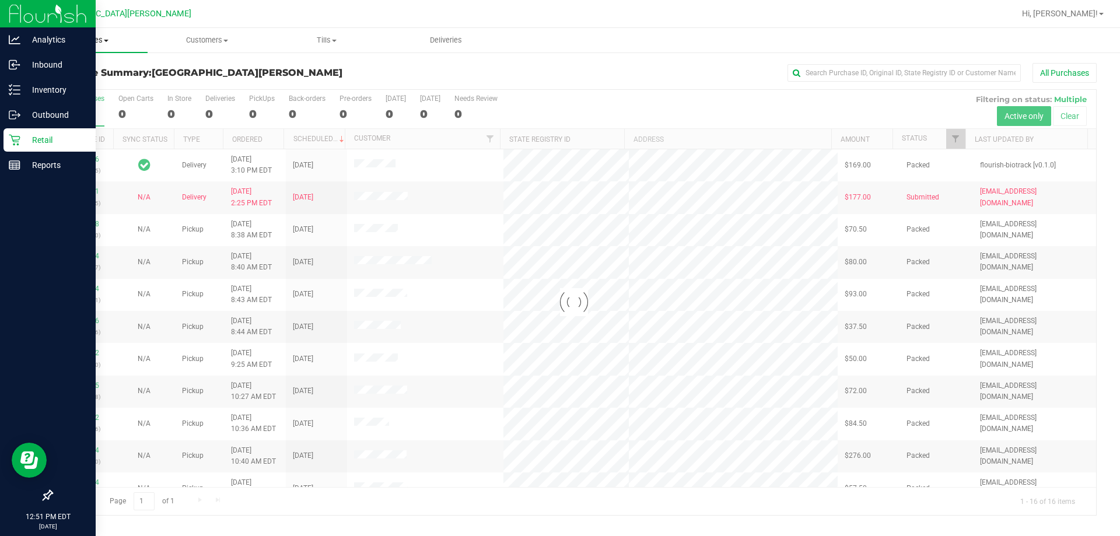
click at [102, 41] on span "Purchases" at bounding box center [88, 40] width 120 height 11
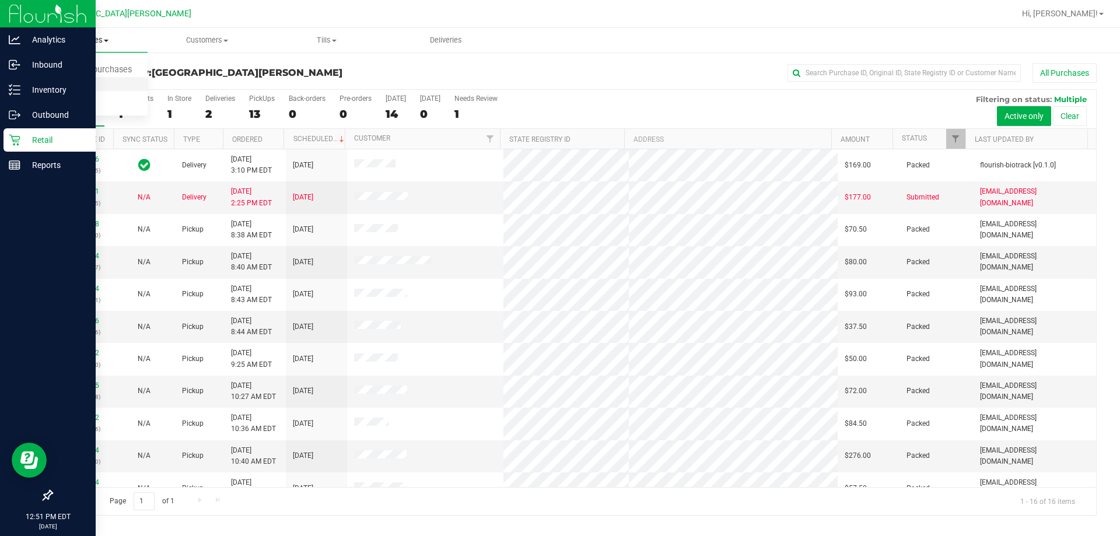
click at [64, 82] on span "Fulfillment" at bounding box center [64, 84] width 72 height 10
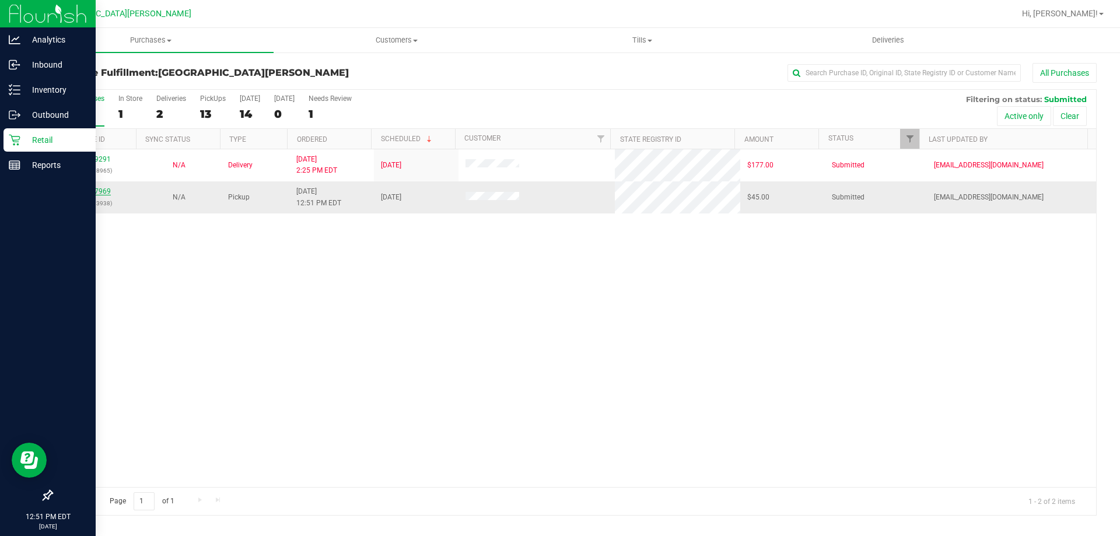
click at [99, 191] on link "11817969" at bounding box center [94, 191] width 33 height 8
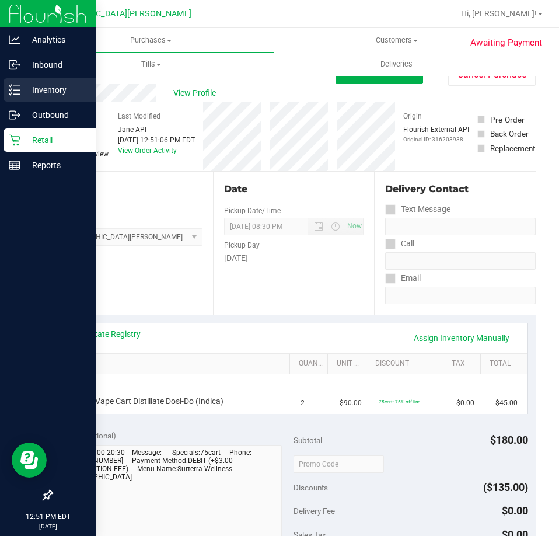
click at [52, 82] on div "Inventory" at bounding box center [50, 89] width 92 height 23
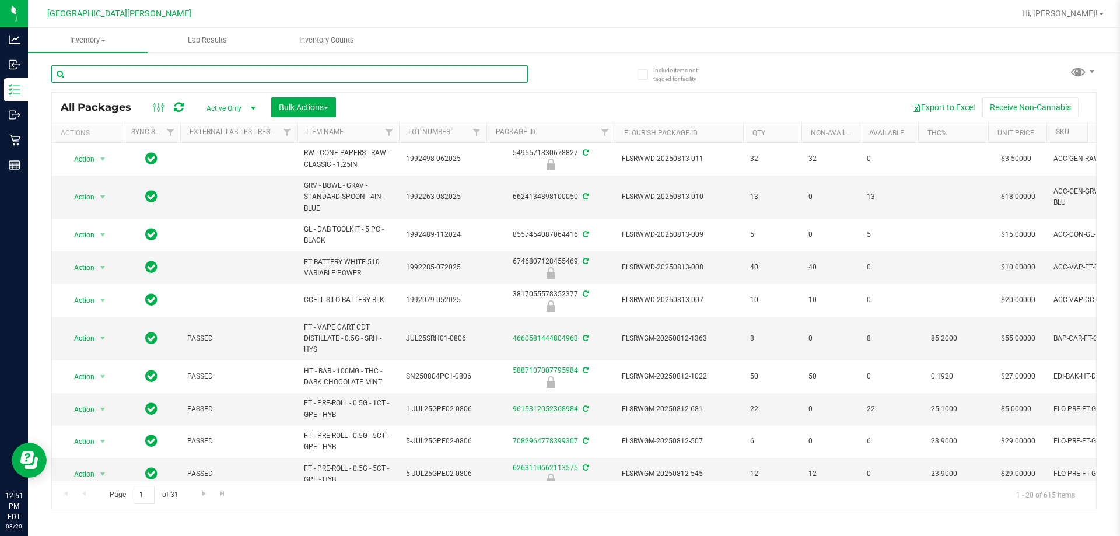
click at [207, 74] on input "text" at bounding box center [289, 74] width 477 height 18
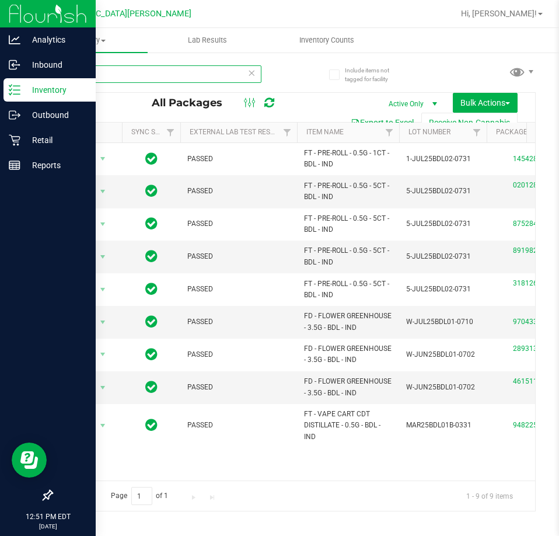
type input "bdl"
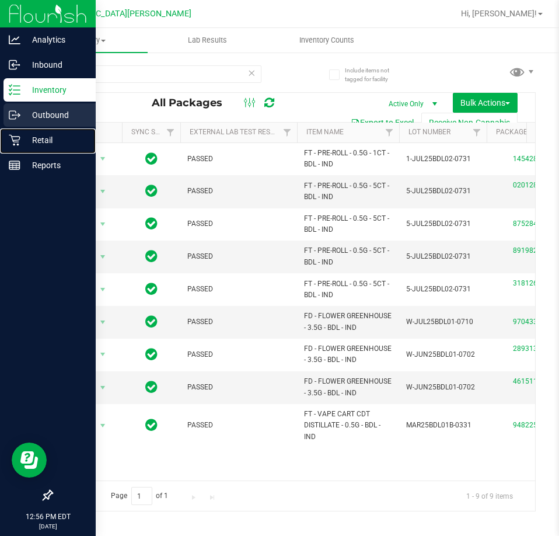
drag, startPoint x: 41, startPoint y: 137, endPoint x: 79, endPoint y: 127, distance: 39.3
click at [41, 137] on p "Retail" at bounding box center [55, 140] width 70 height 14
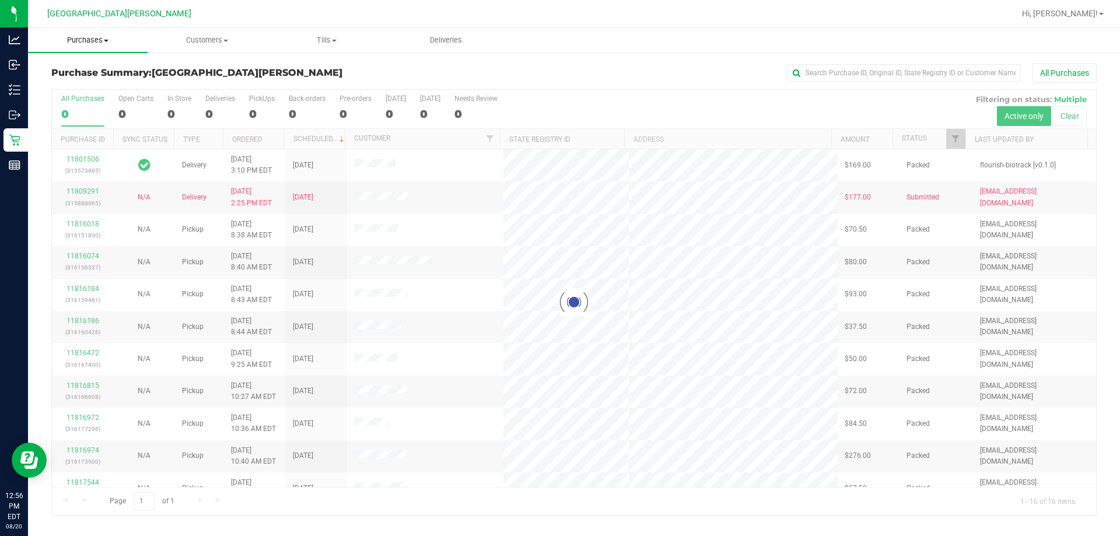
click at [86, 44] on span "Purchases" at bounding box center [88, 40] width 120 height 11
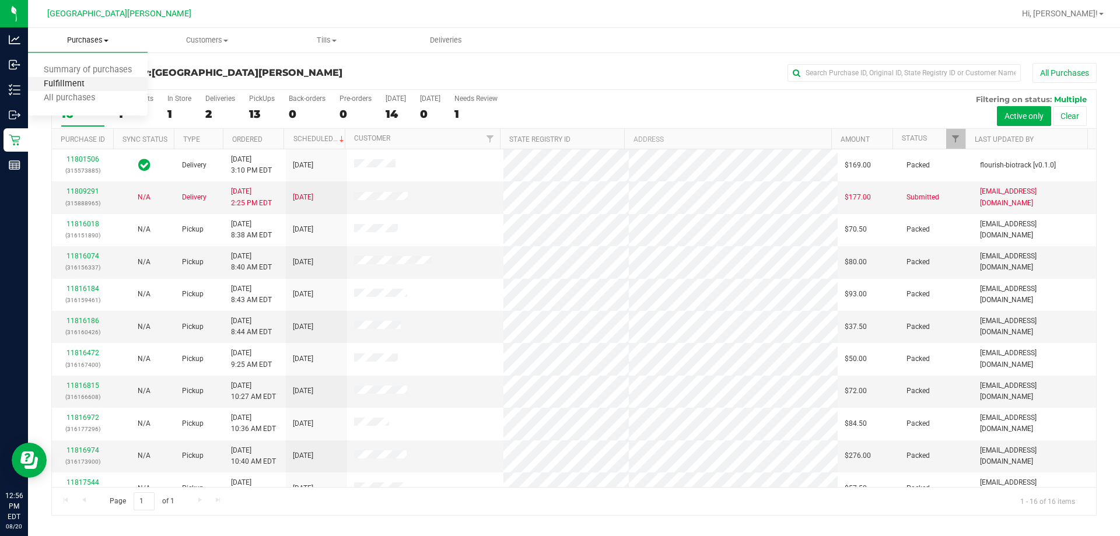
click at [60, 81] on span "Fulfillment" at bounding box center [64, 84] width 72 height 10
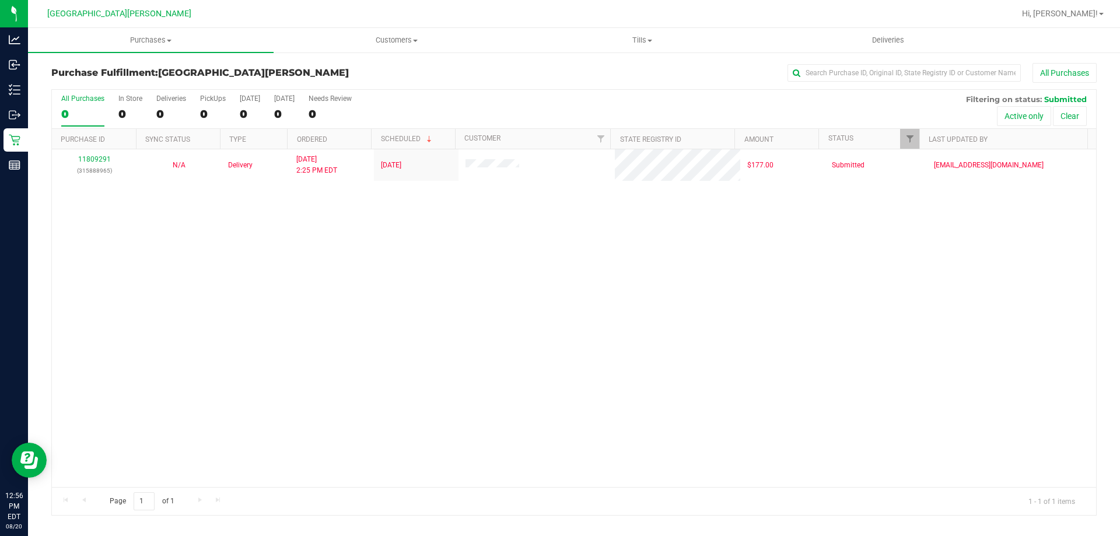
click at [419, 391] on div "Purchase Fulfillment: [GEOGRAPHIC_DATA][PERSON_NAME] All Purchases All Purchase…" at bounding box center [574, 289] width 1092 height 476
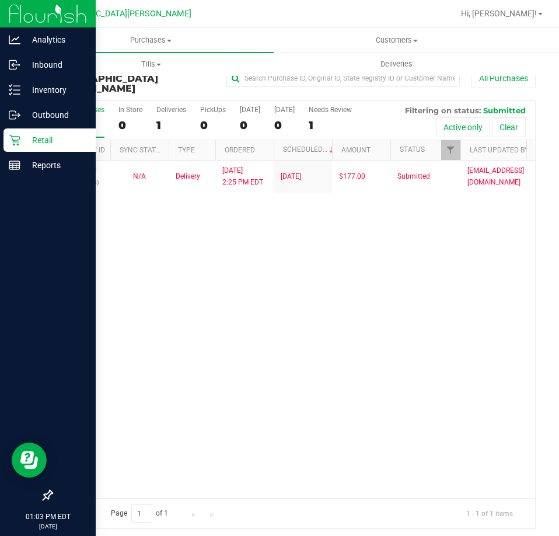
click at [20, 141] on icon at bounding box center [15, 140] width 12 height 12
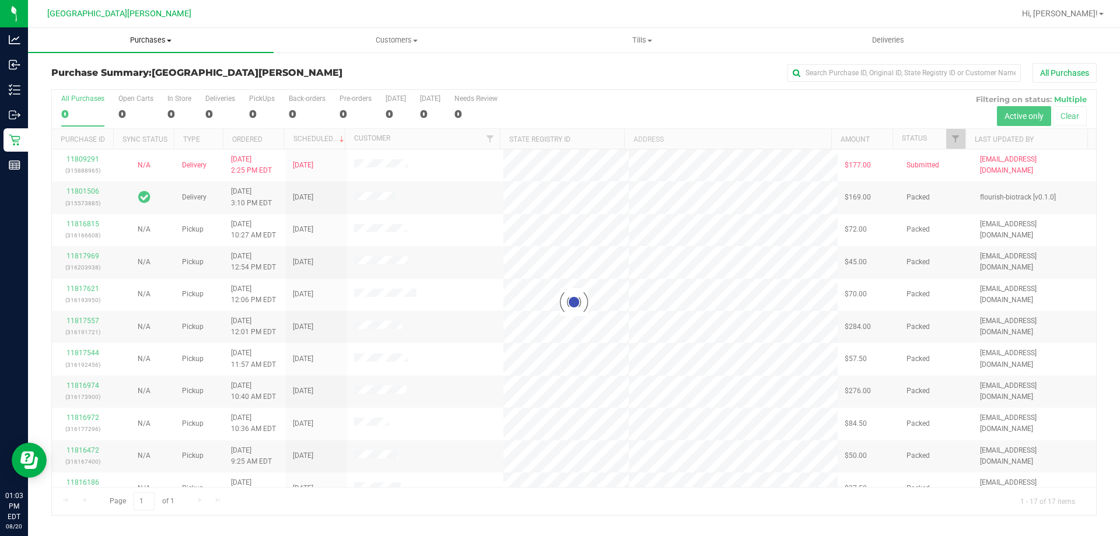
click at [144, 34] on uib-tab-heading "Purchases Summary of purchases Fulfillment All purchases" at bounding box center [151, 40] width 246 height 25
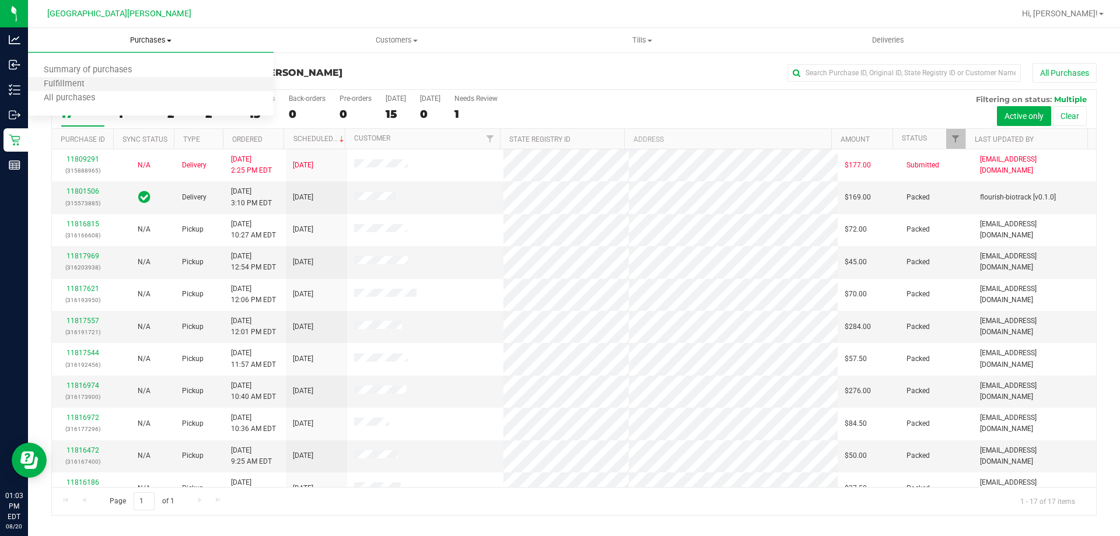
click at [129, 82] on li "Fulfillment" at bounding box center [151, 85] width 246 height 14
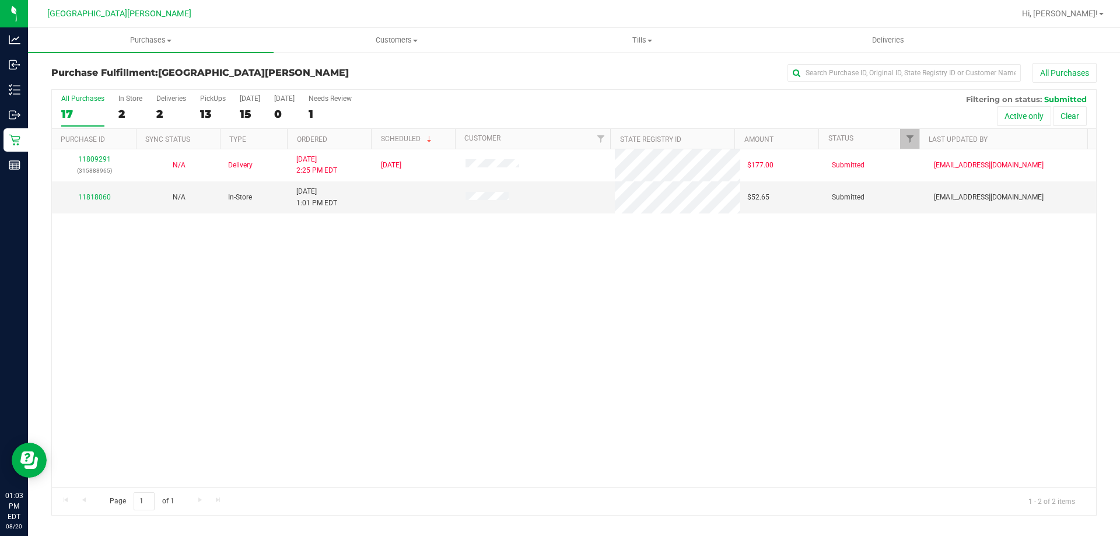
click at [266, 272] on div "11809291 (315888965) N/A Delivery [DATE] 2:25 PM EDT 8/22/2025 $177.00 Submitte…" at bounding box center [574, 318] width 1044 height 338
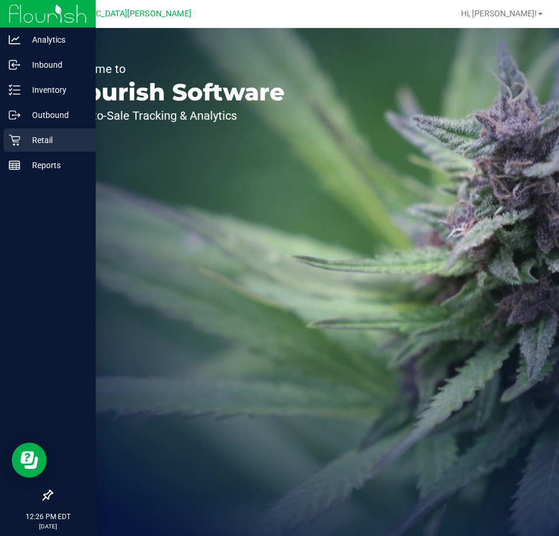
click at [27, 138] on p "Retail" at bounding box center [55, 140] width 70 height 14
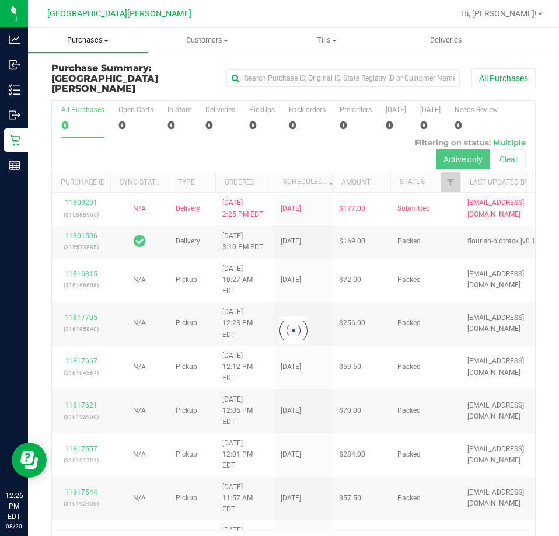
click at [99, 47] on uib-tab-heading "Purchases Summary of purchases Fulfillment All purchases" at bounding box center [88, 40] width 120 height 25
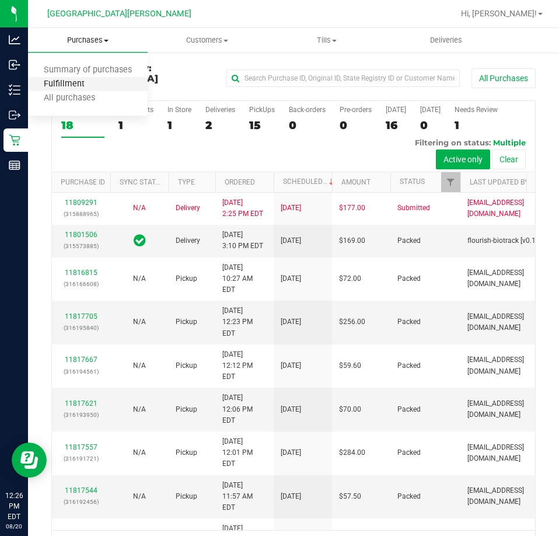
click at [92, 82] on span "Fulfillment" at bounding box center [64, 84] width 72 height 10
